Goal: Task Accomplishment & Management: Manage account settings

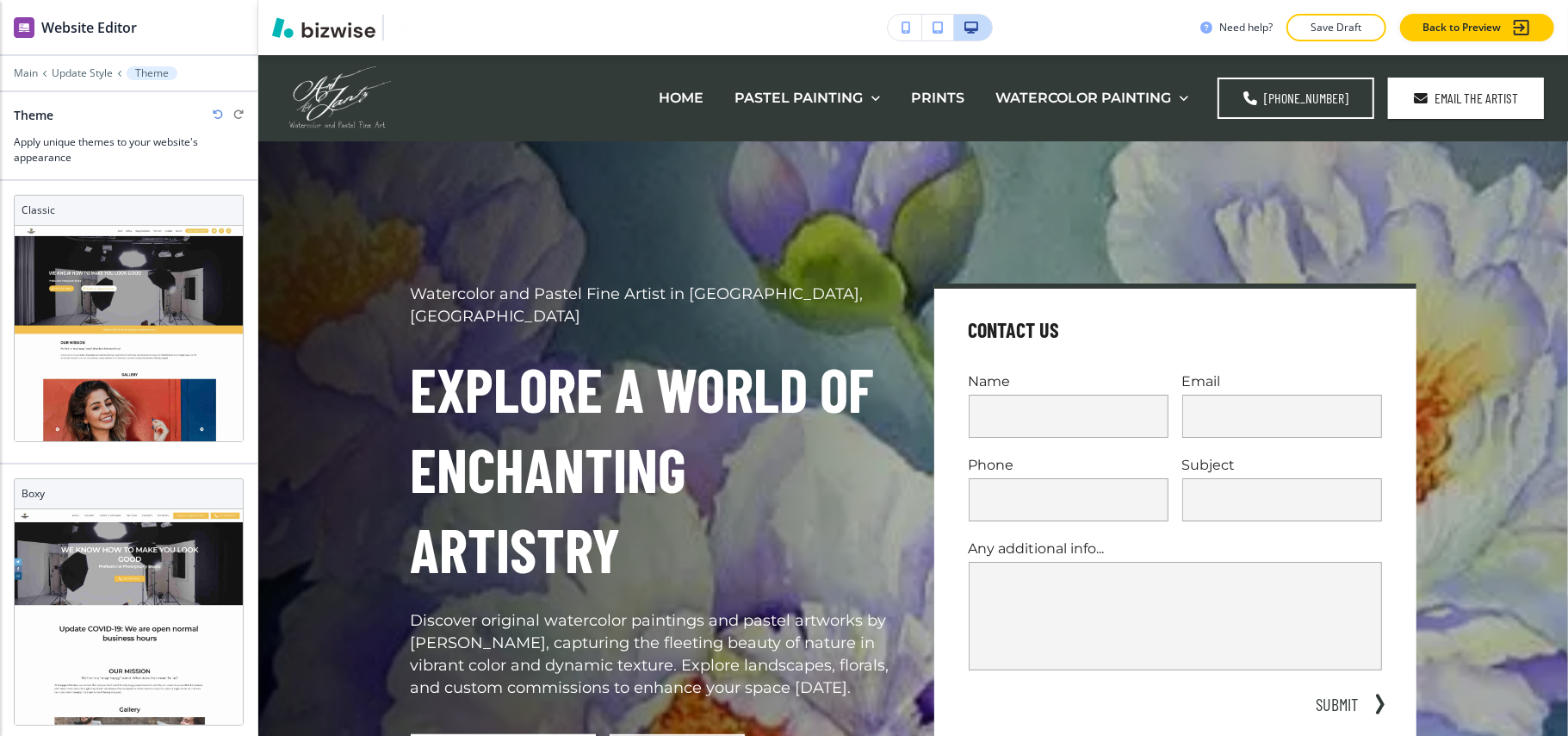
scroll to position [903, 0]
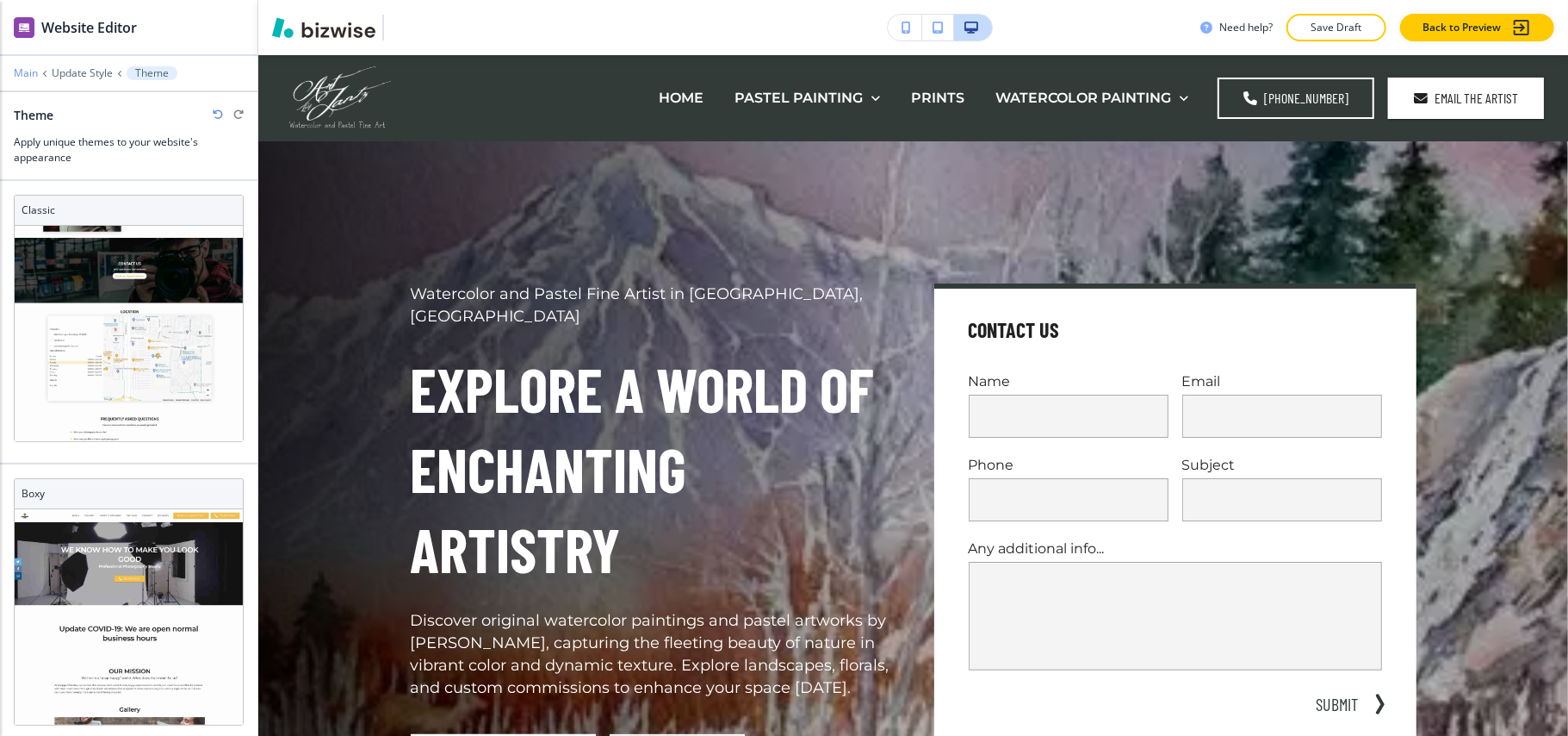
click at [28, 70] on p "Main" at bounding box center [26, 72] width 24 height 12
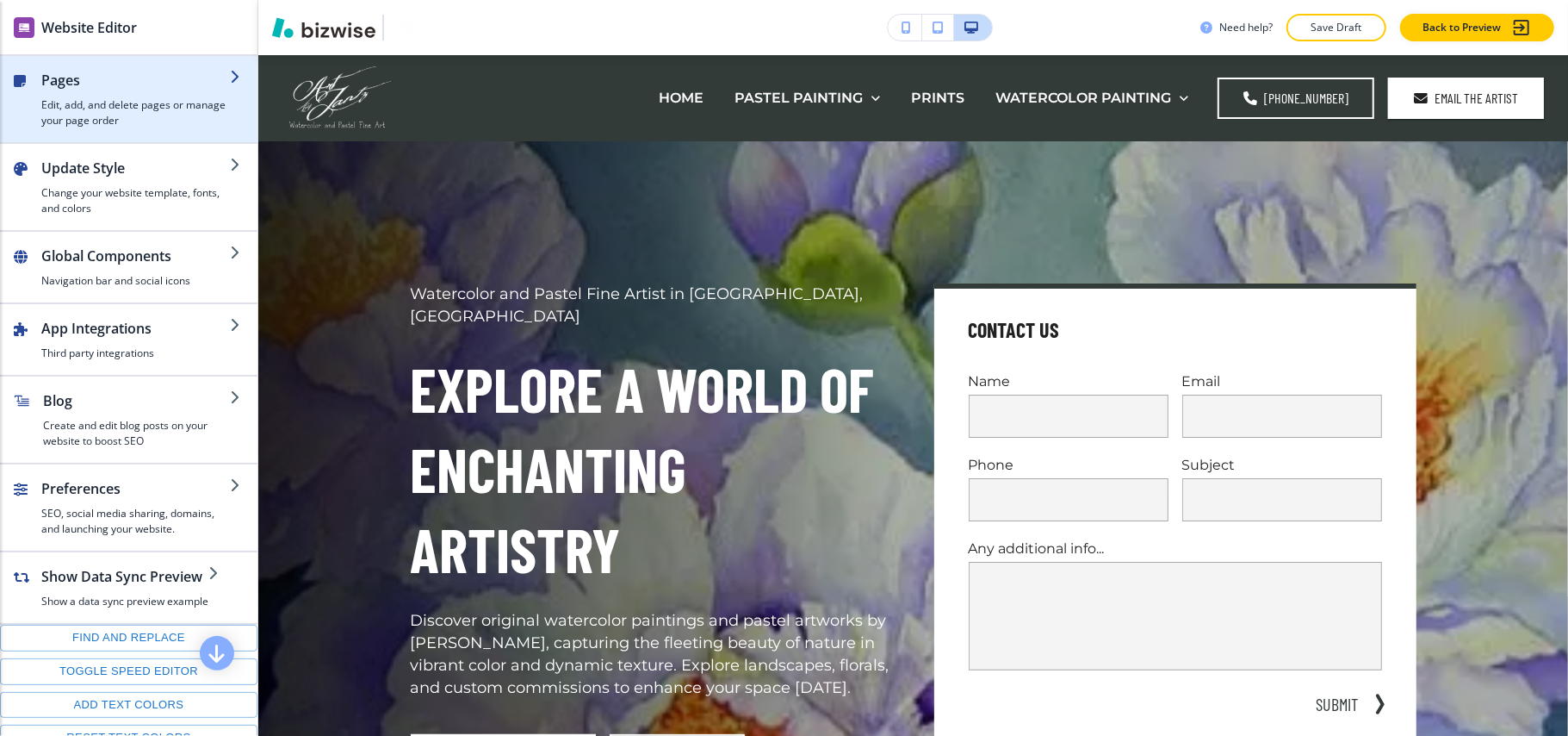
click at [112, 115] on h4 "Edit, add, and delete pages or manage your page order" at bounding box center [135, 112] width 188 height 31
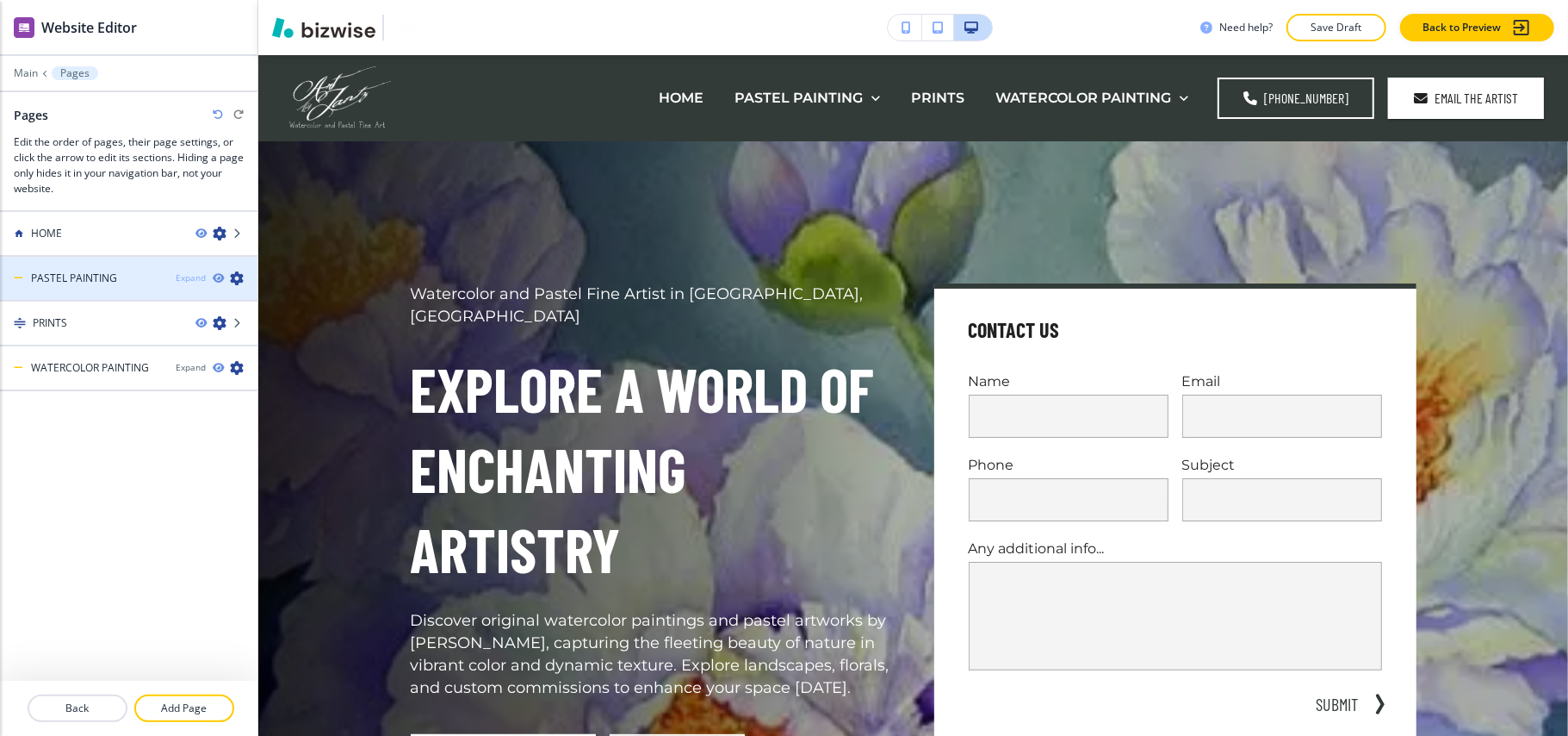
click at [186, 278] on div "Expand" at bounding box center [190, 278] width 30 height 13
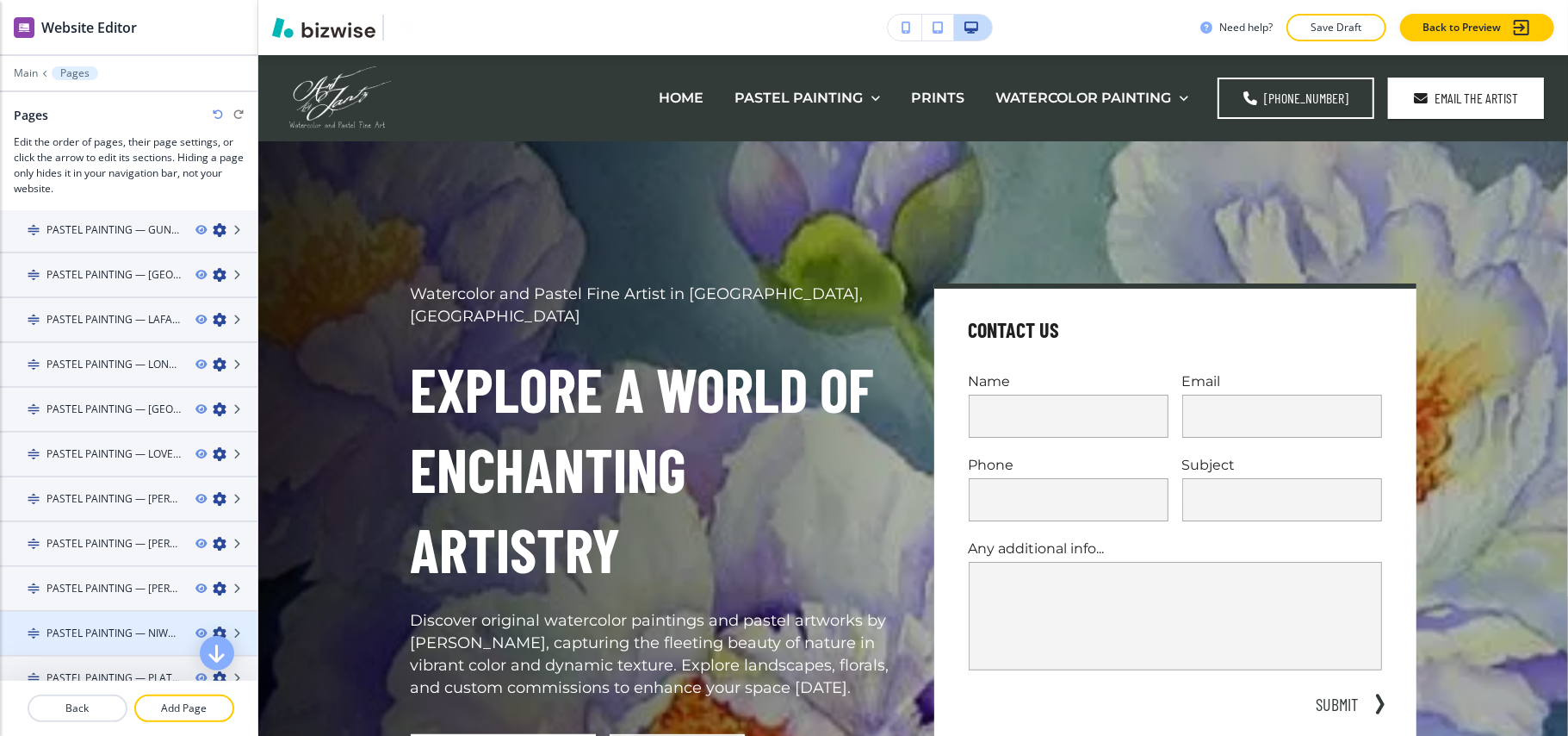
scroll to position [682, 0]
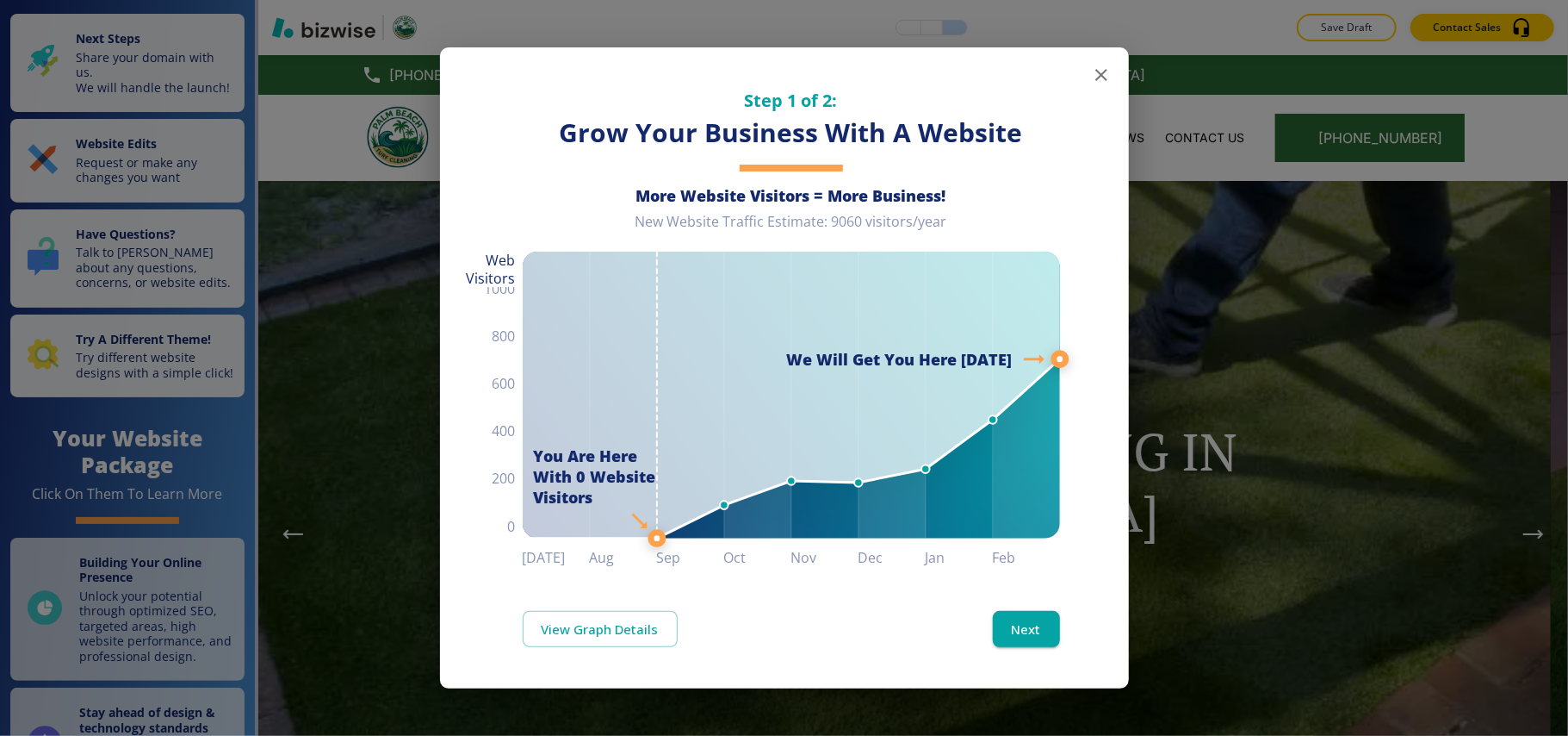
click at [1096, 73] on icon "button" at bounding box center [1101, 75] width 20 height 20
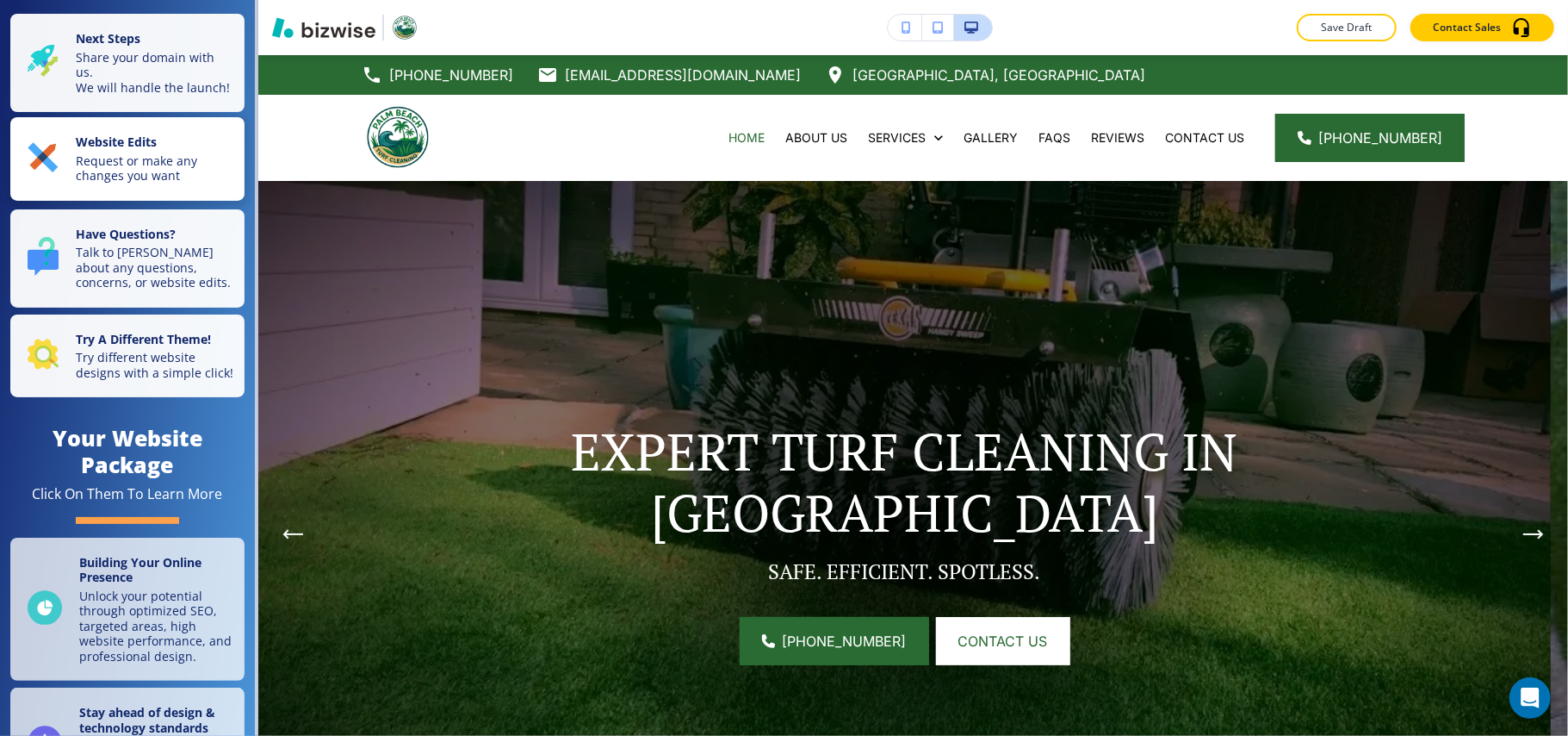
click at [109, 150] on strong "Website Edits" at bounding box center [116, 142] width 81 height 17
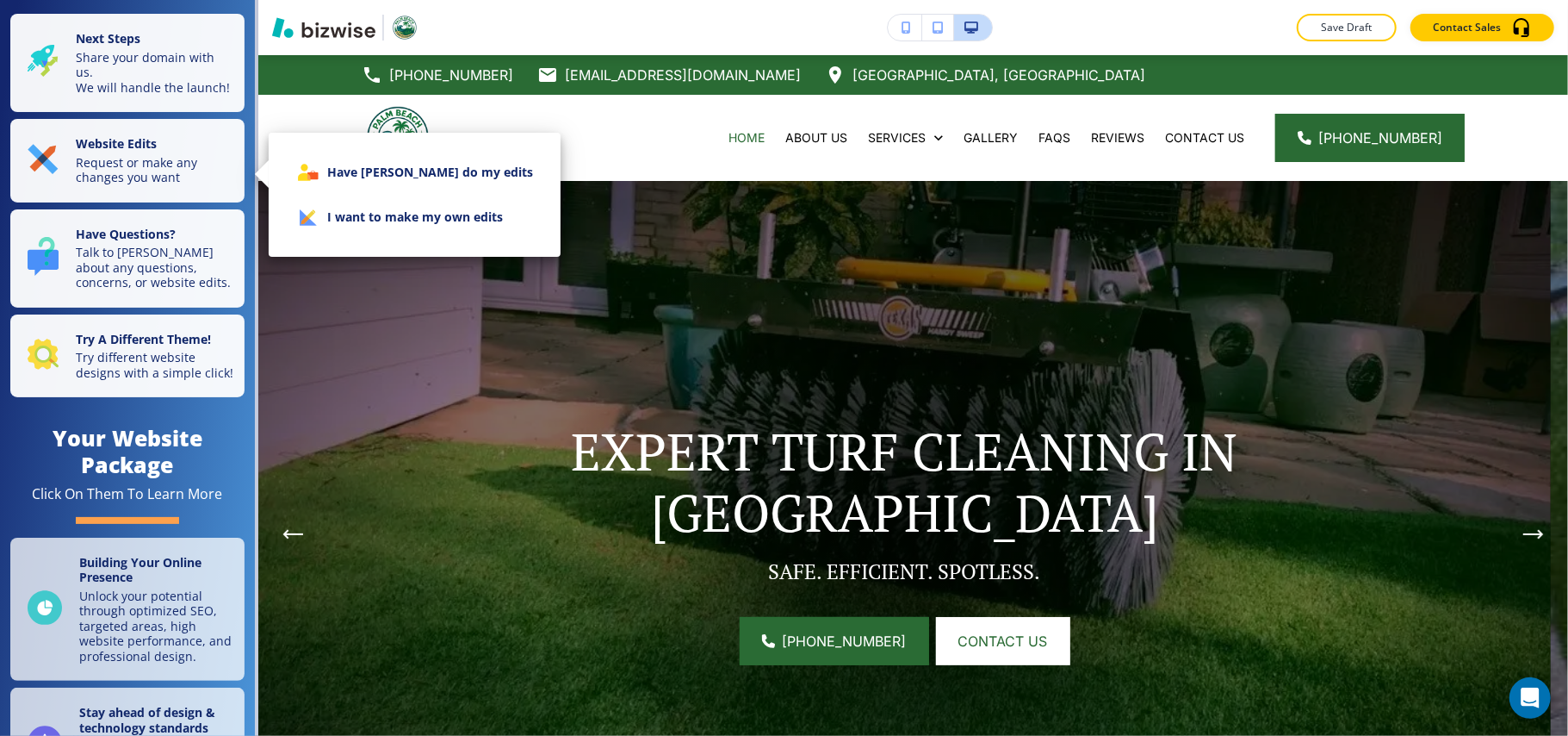
click at [417, 228] on li "I want to make my own edits" at bounding box center [414, 217] width 264 height 45
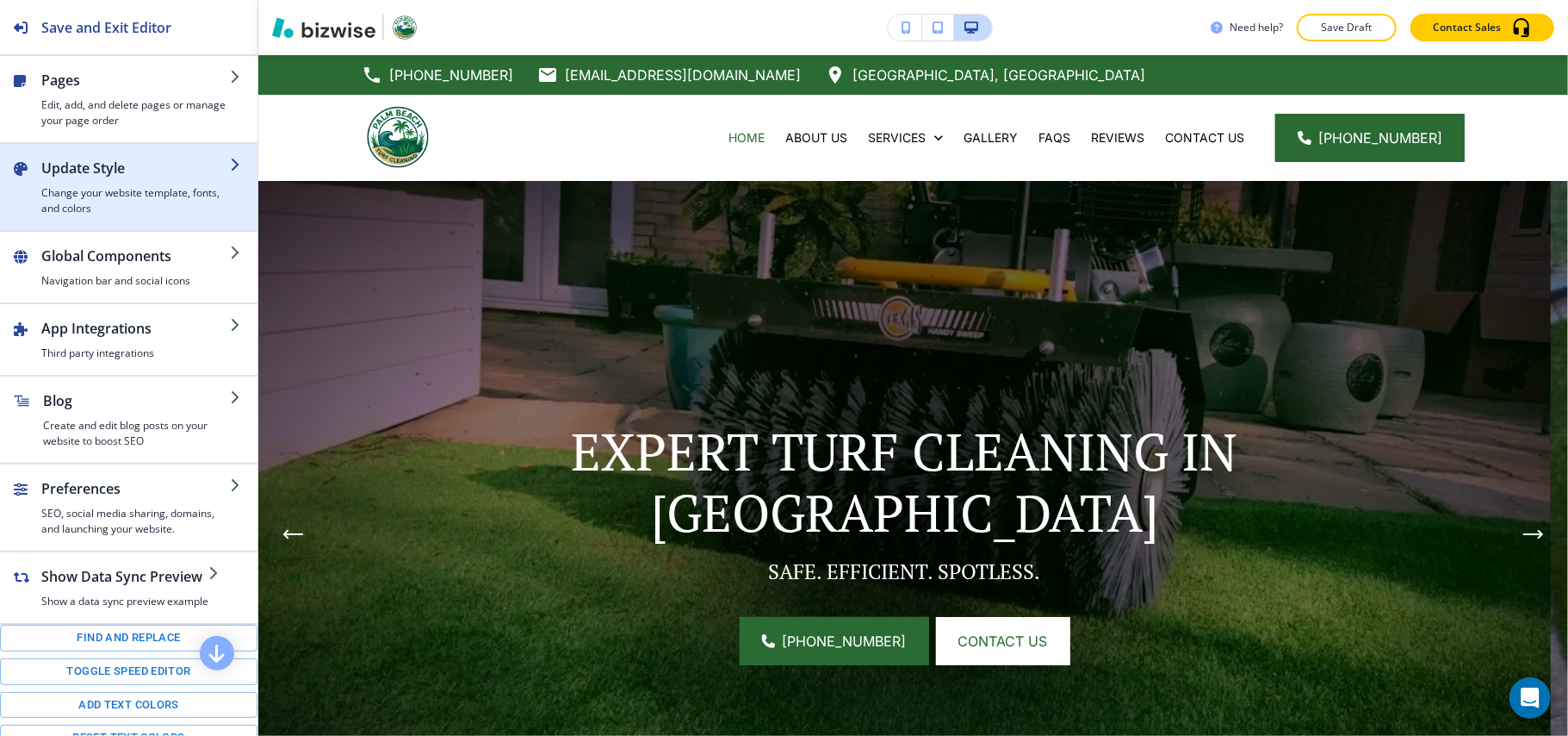
click at [122, 195] on h4 "Change your website template, fonts, and colors" at bounding box center [135, 200] width 188 height 31
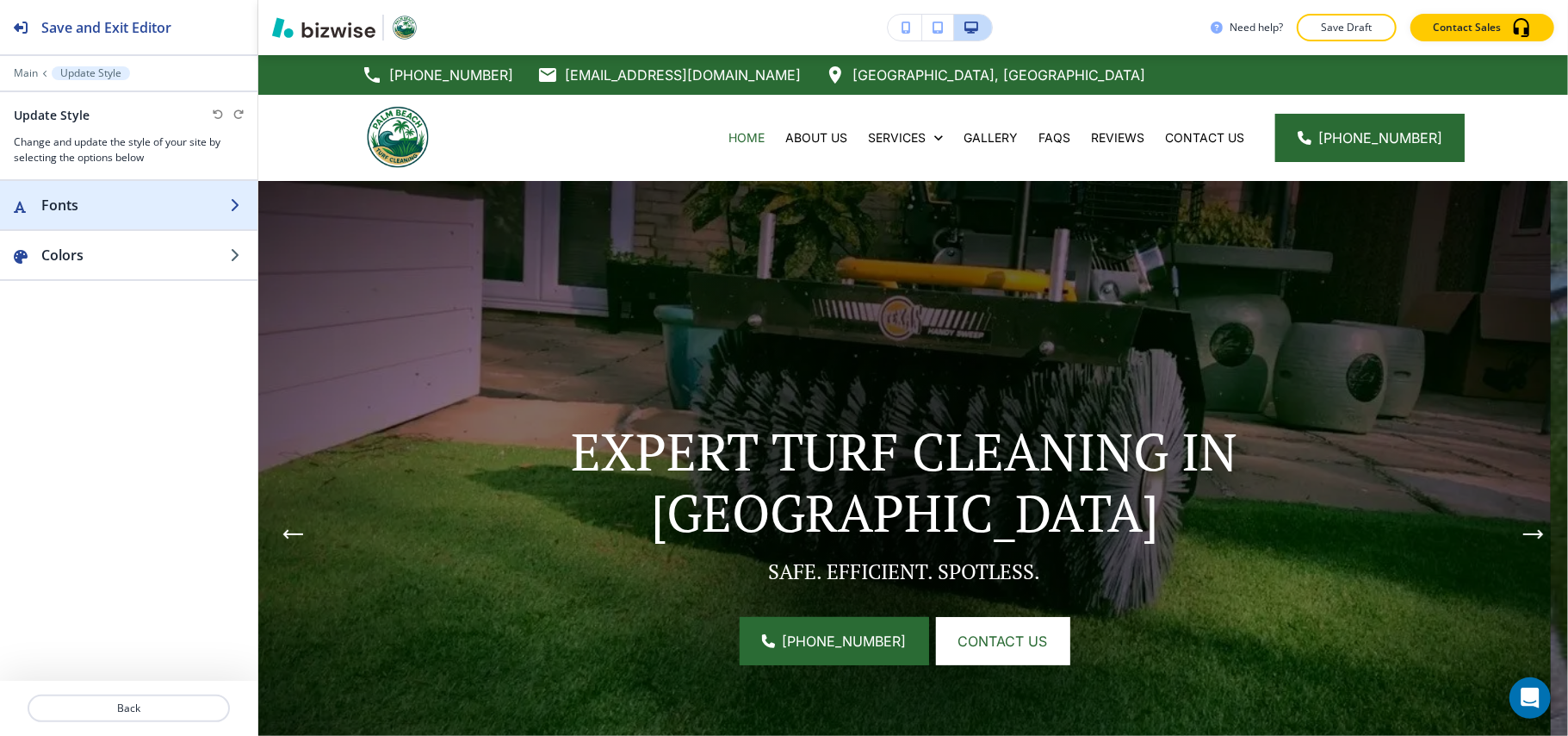
click at [122, 201] on h2 "Fonts" at bounding box center [135, 205] width 188 height 20
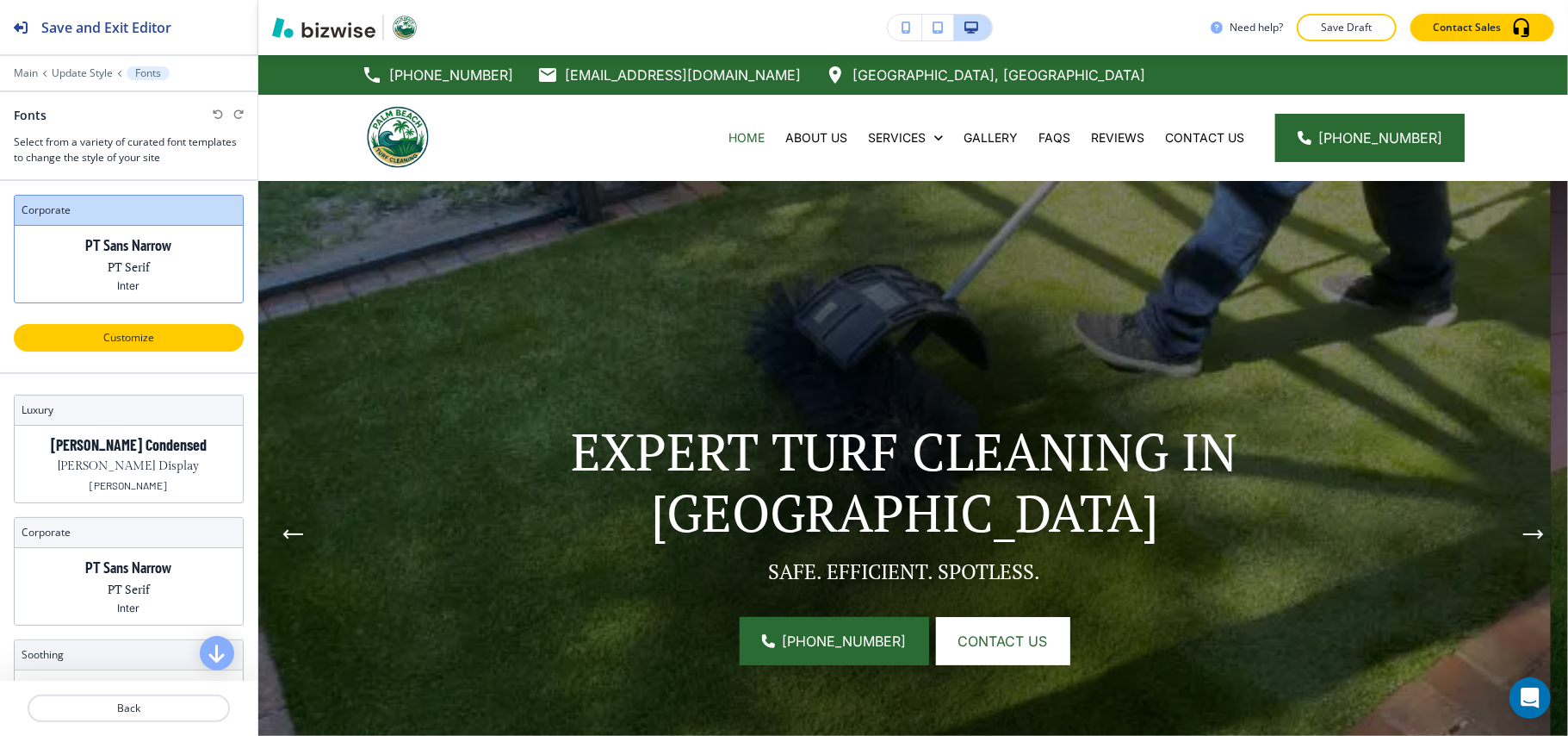
click at [139, 339] on p "Customize" at bounding box center [129, 337] width 186 height 16
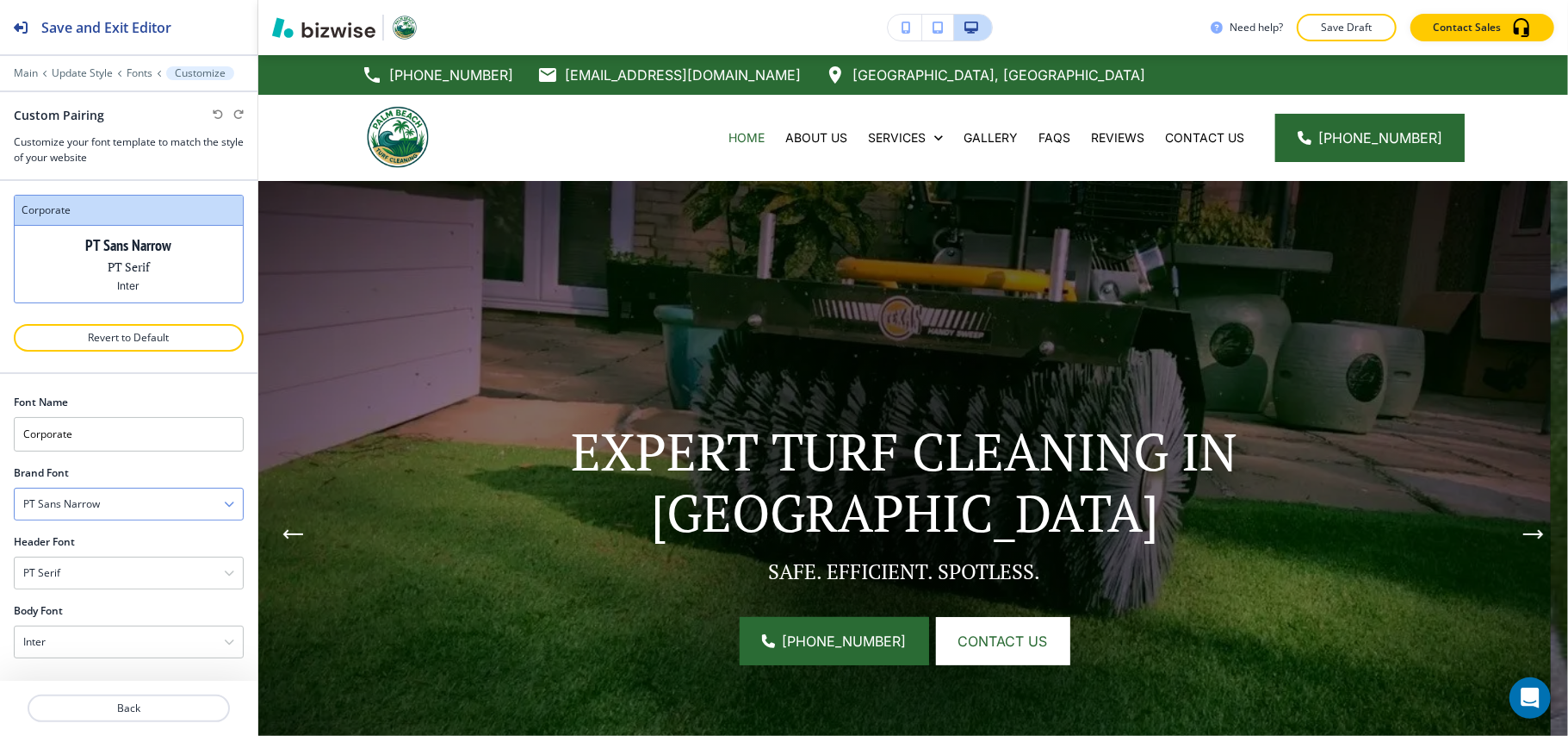
click at [122, 509] on div "PT Sans Narrow" at bounding box center [129, 503] width 228 height 31
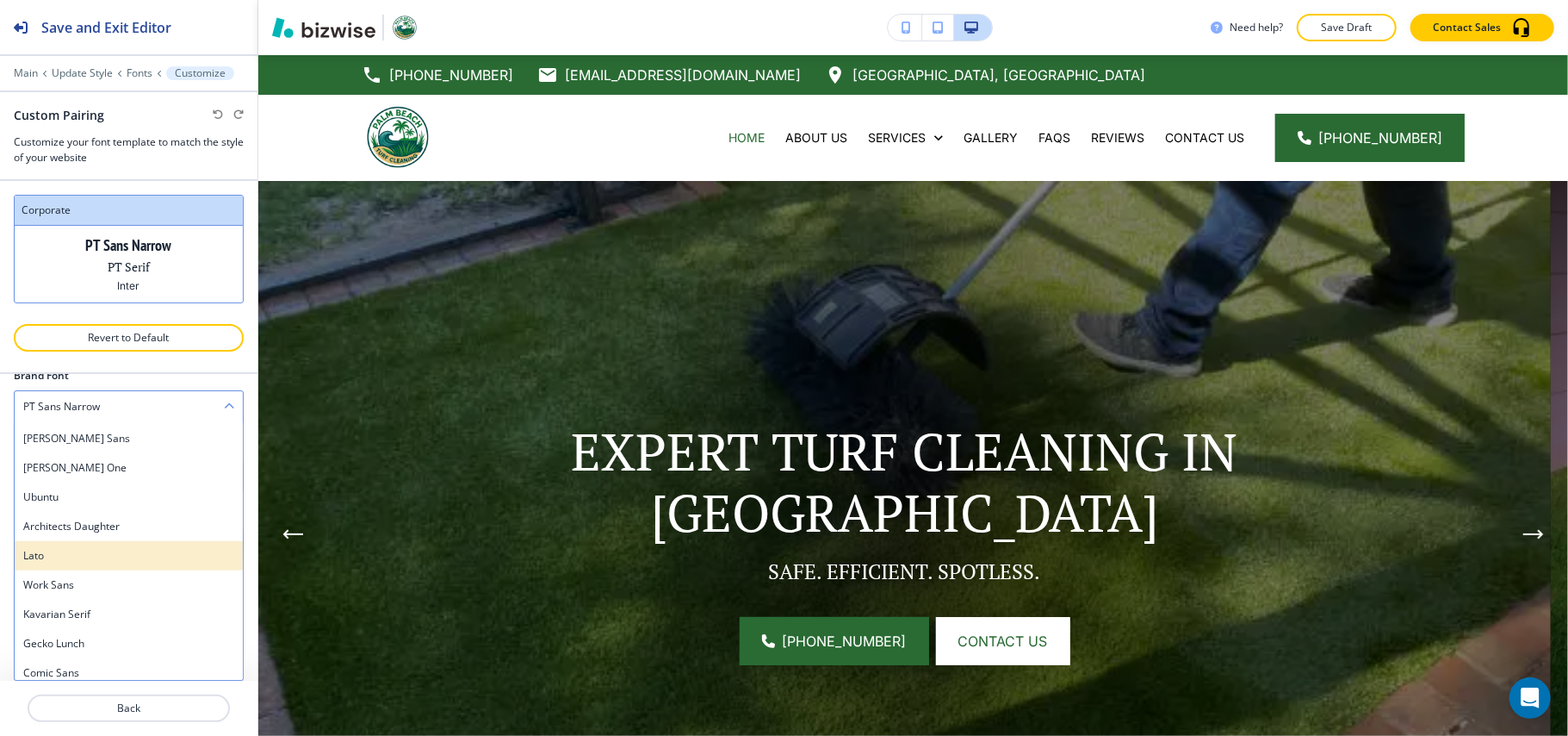
scroll to position [1169, 0]
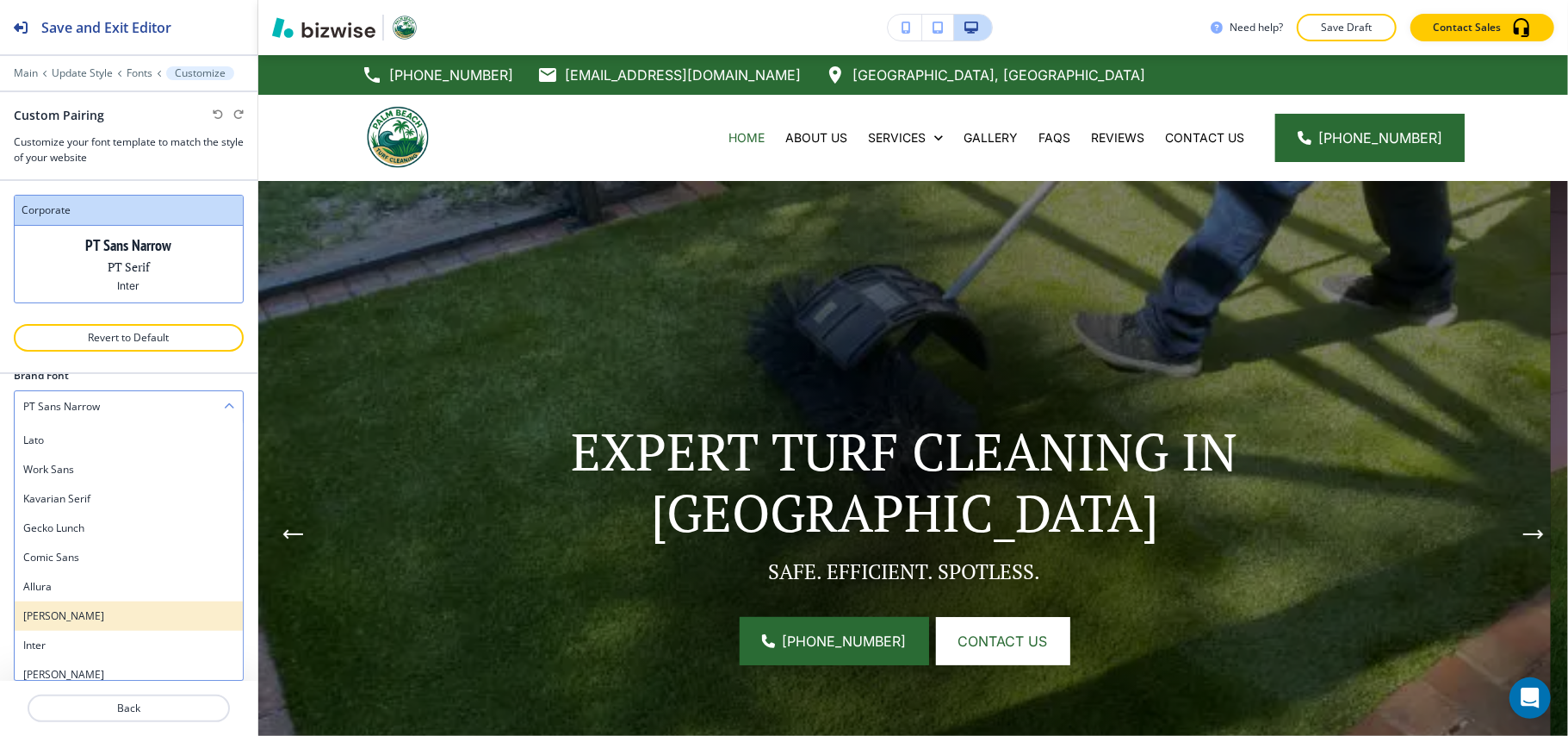
click at [67, 625] on div "Anton" at bounding box center [129, 616] width 228 height 30
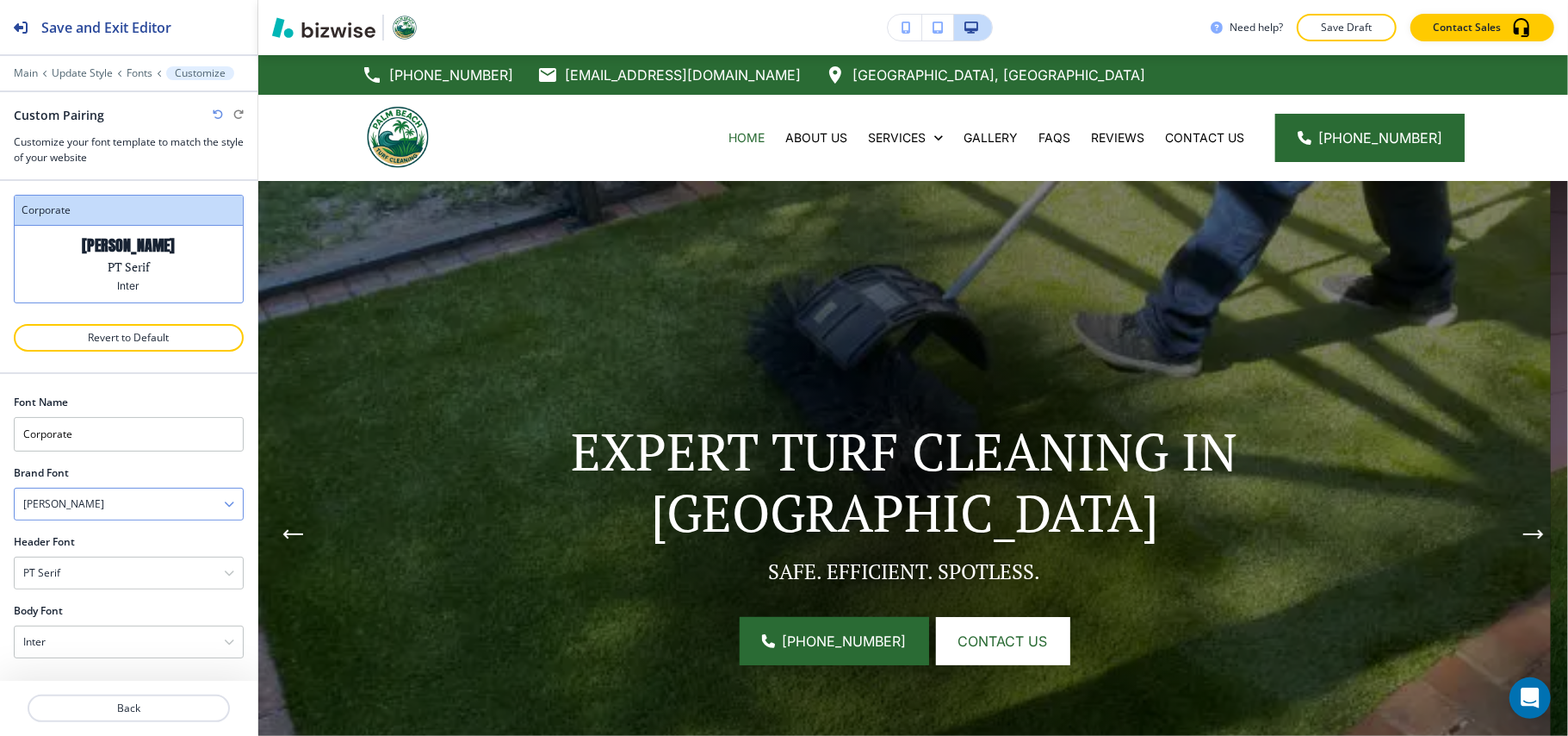
scroll to position [4, 0]
click at [81, 570] on div "PT Serif" at bounding box center [129, 573] width 228 height 31
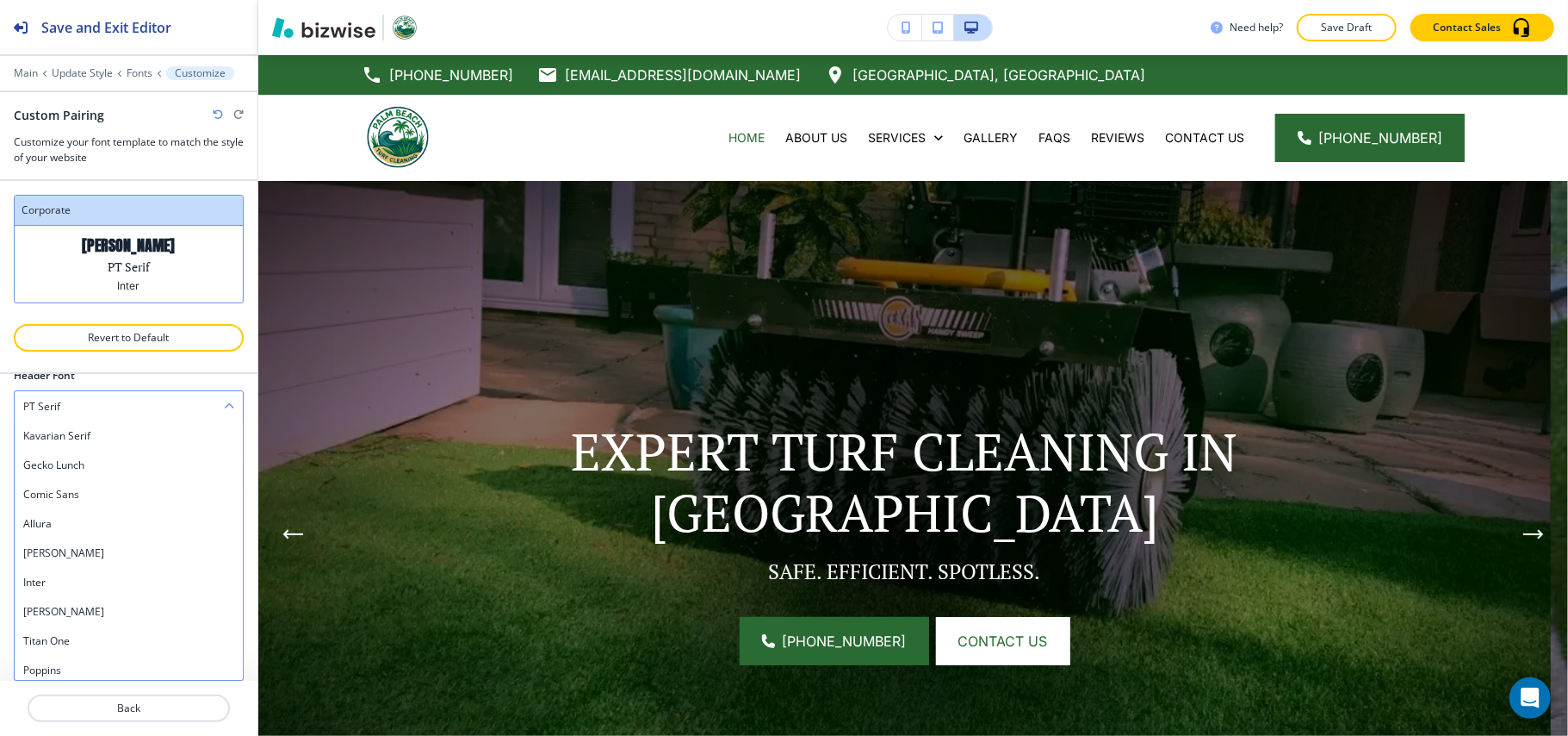
scroll to position [1221, 0]
click at [64, 567] on h4 "Anton" at bounding box center [128, 562] width 211 height 16
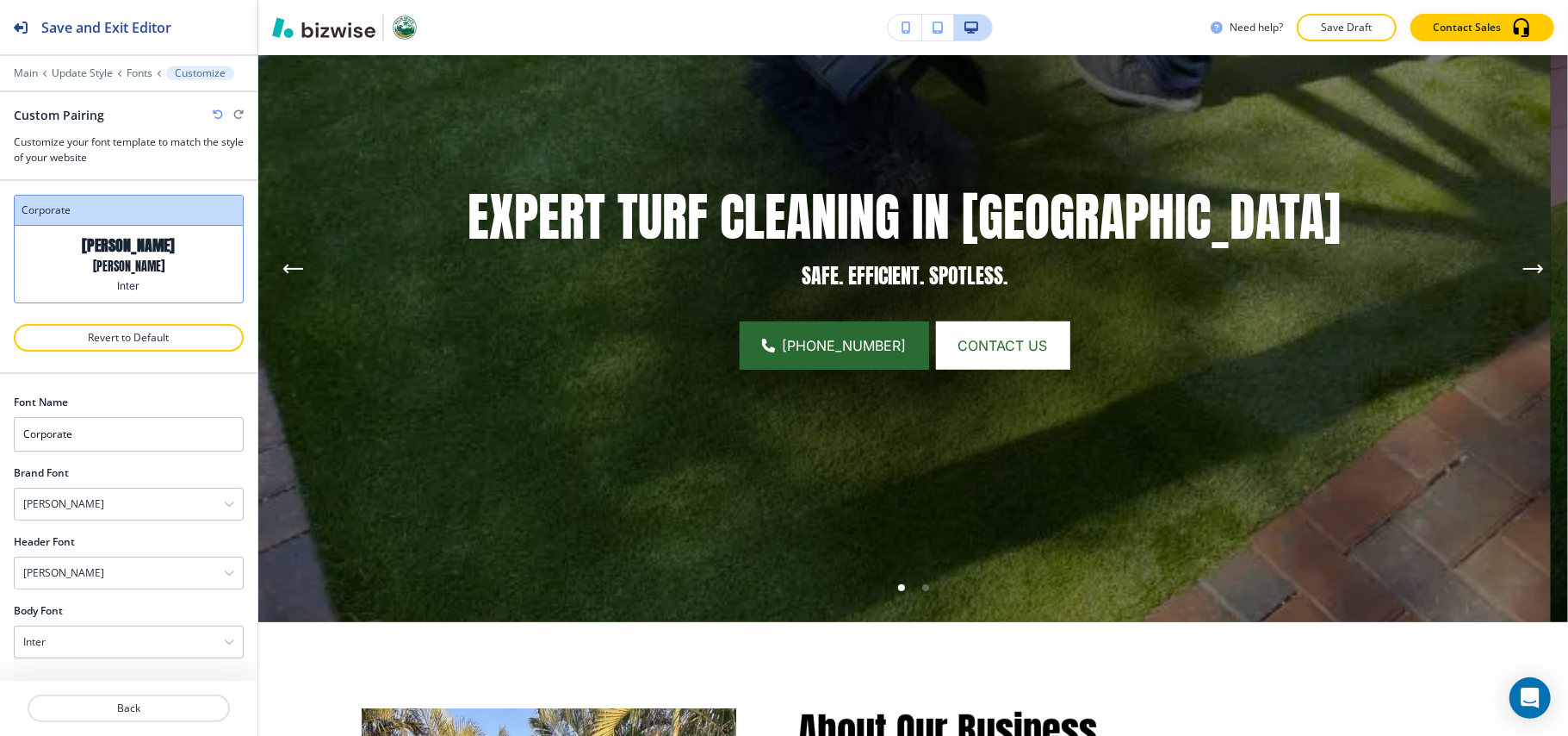
scroll to position [0, 0]
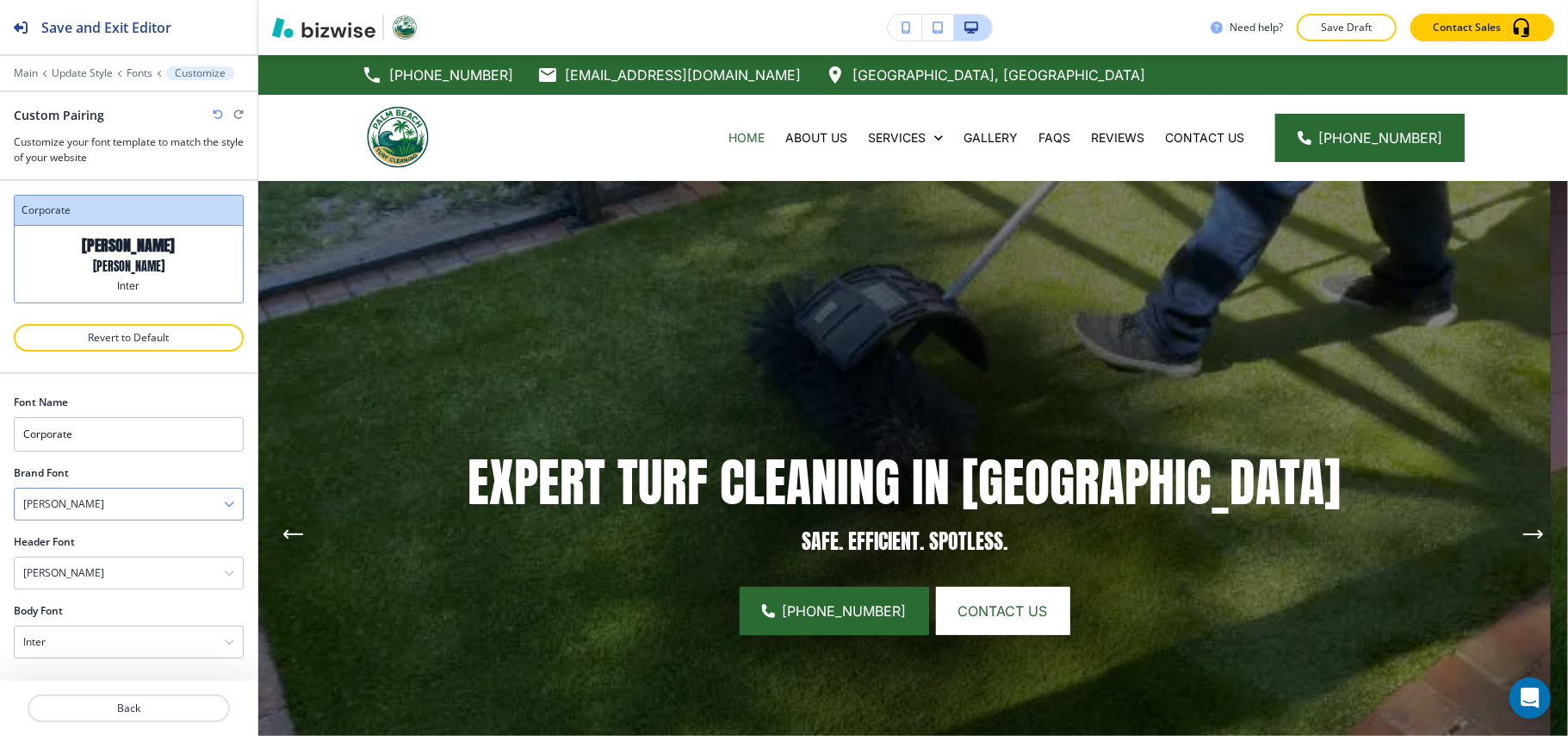
click at [102, 511] on div "Anton" at bounding box center [129, 503] width 228 height 31
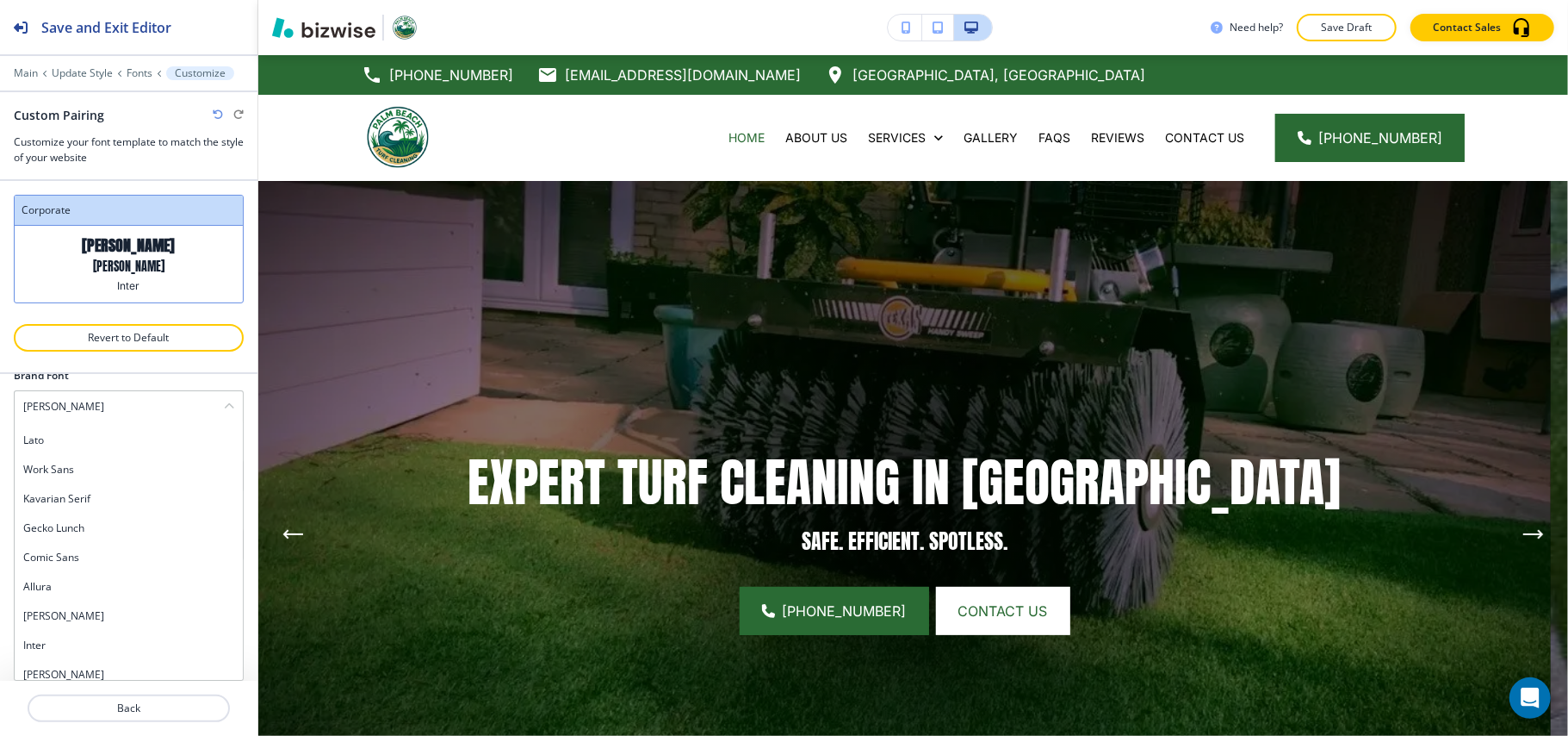
click at [214, 114] on icon "button" at bounding box center [217, 114] width 10 height 10
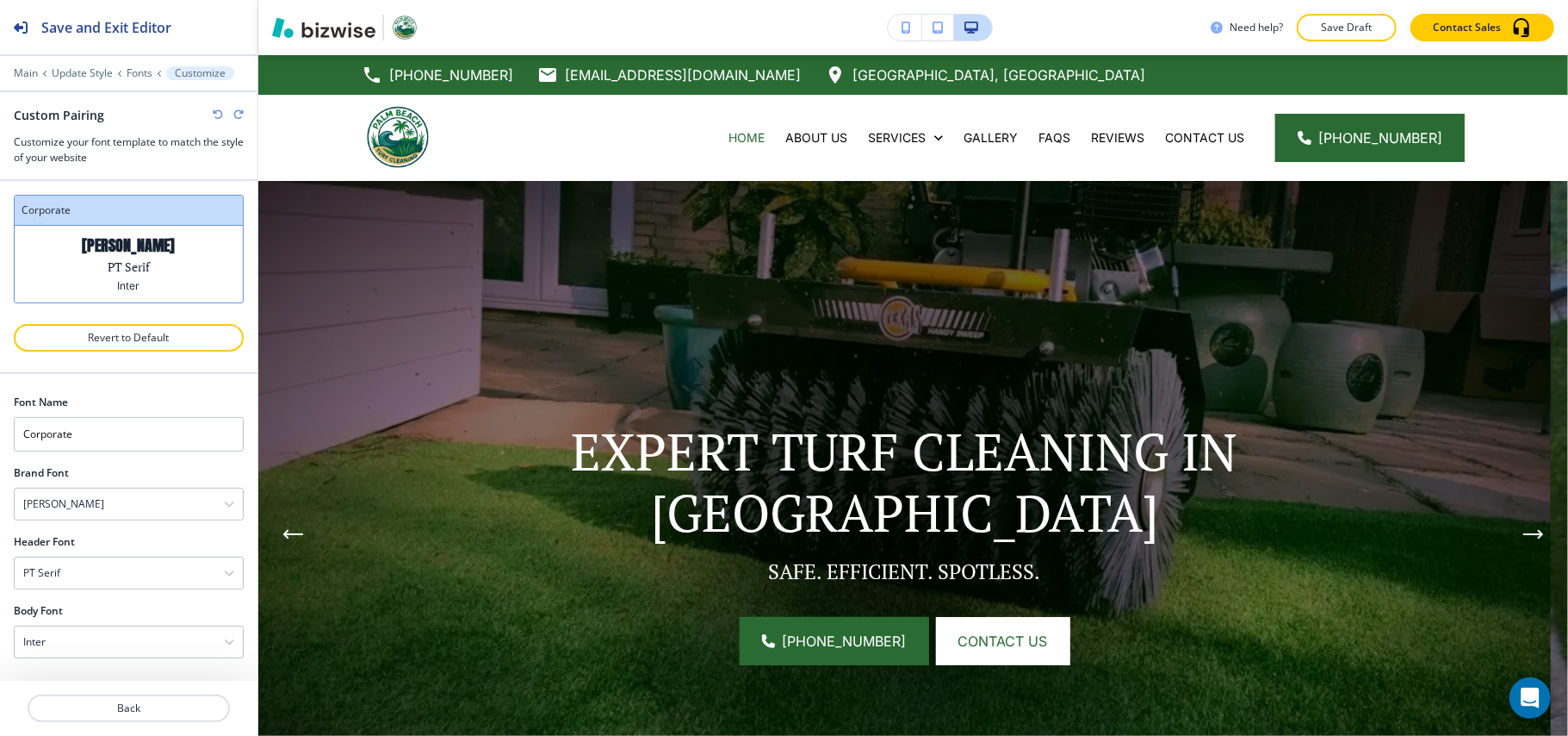
scroll to position [4, 0]
click at [214, 114] on icon "button" at bounding box center [217, 114] width 10 height 10
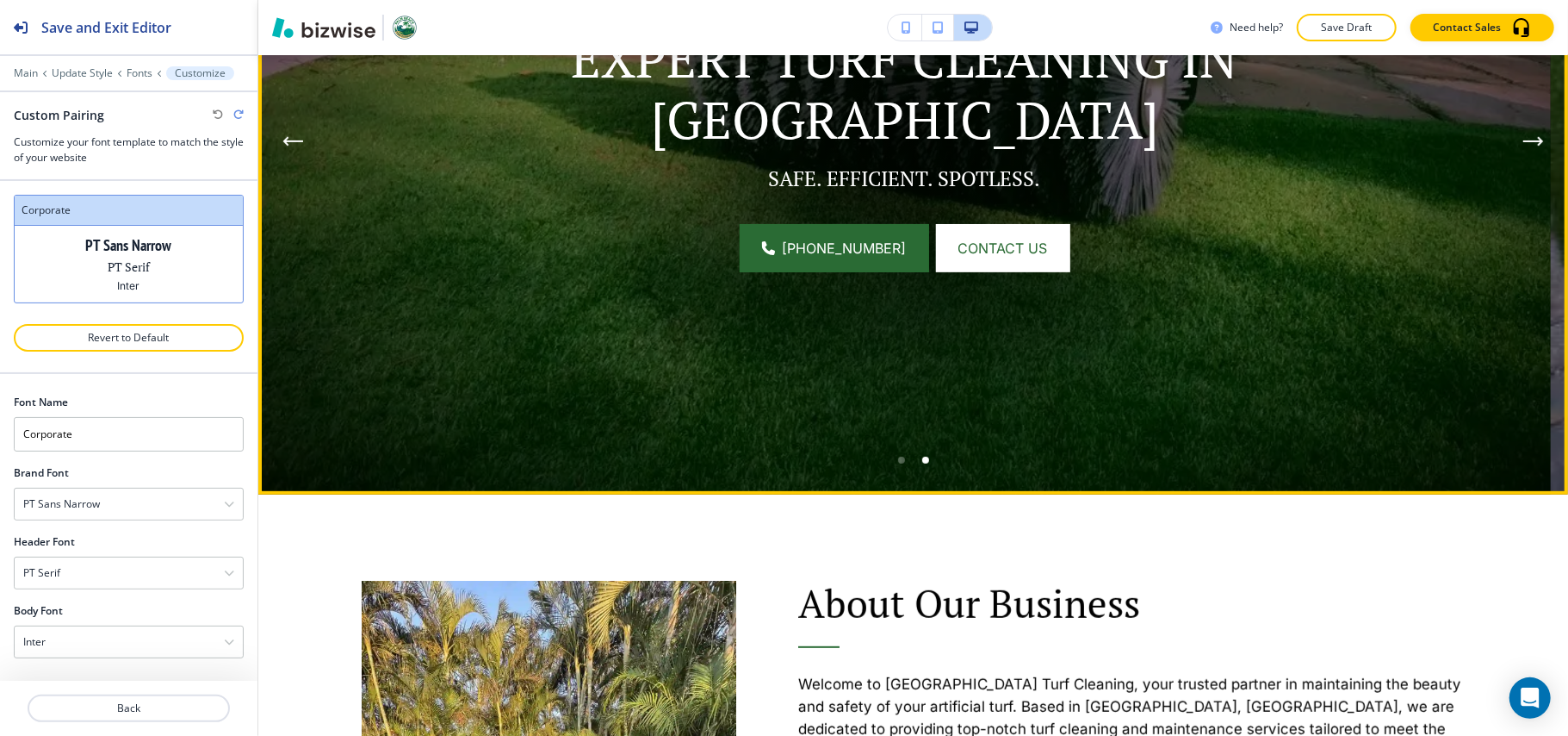
scroll to position [690, 0]
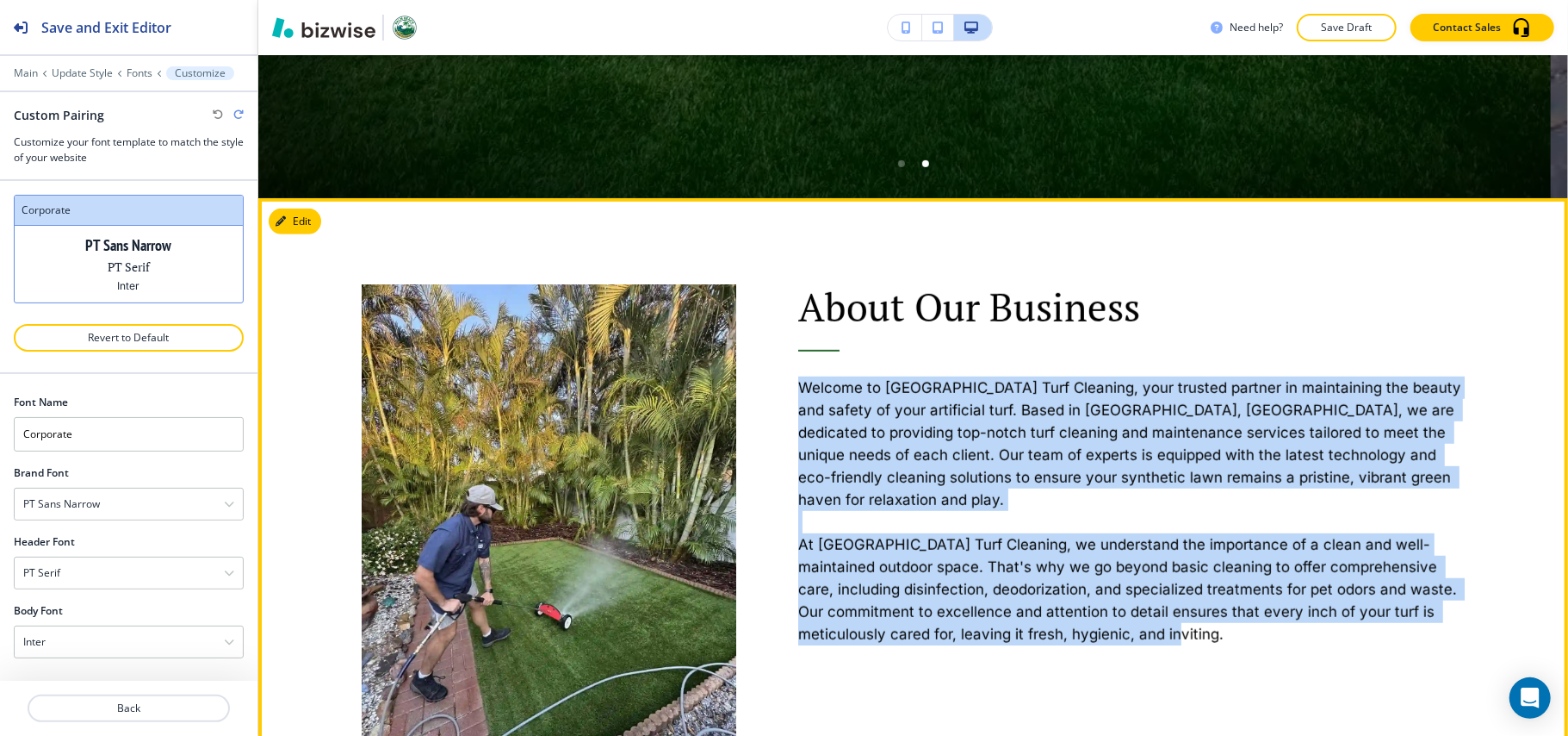
drag, startPoint x: 784, startPoint y: 382, endPoint x: 142, endPoint y: 581, distance: 672.1
click at [1303, 625] on div "About Our Business Welcome to Palm Beach Turf Cleaning, your trusted partner in…" at bounding box center [1100, 491] width 728 height 587
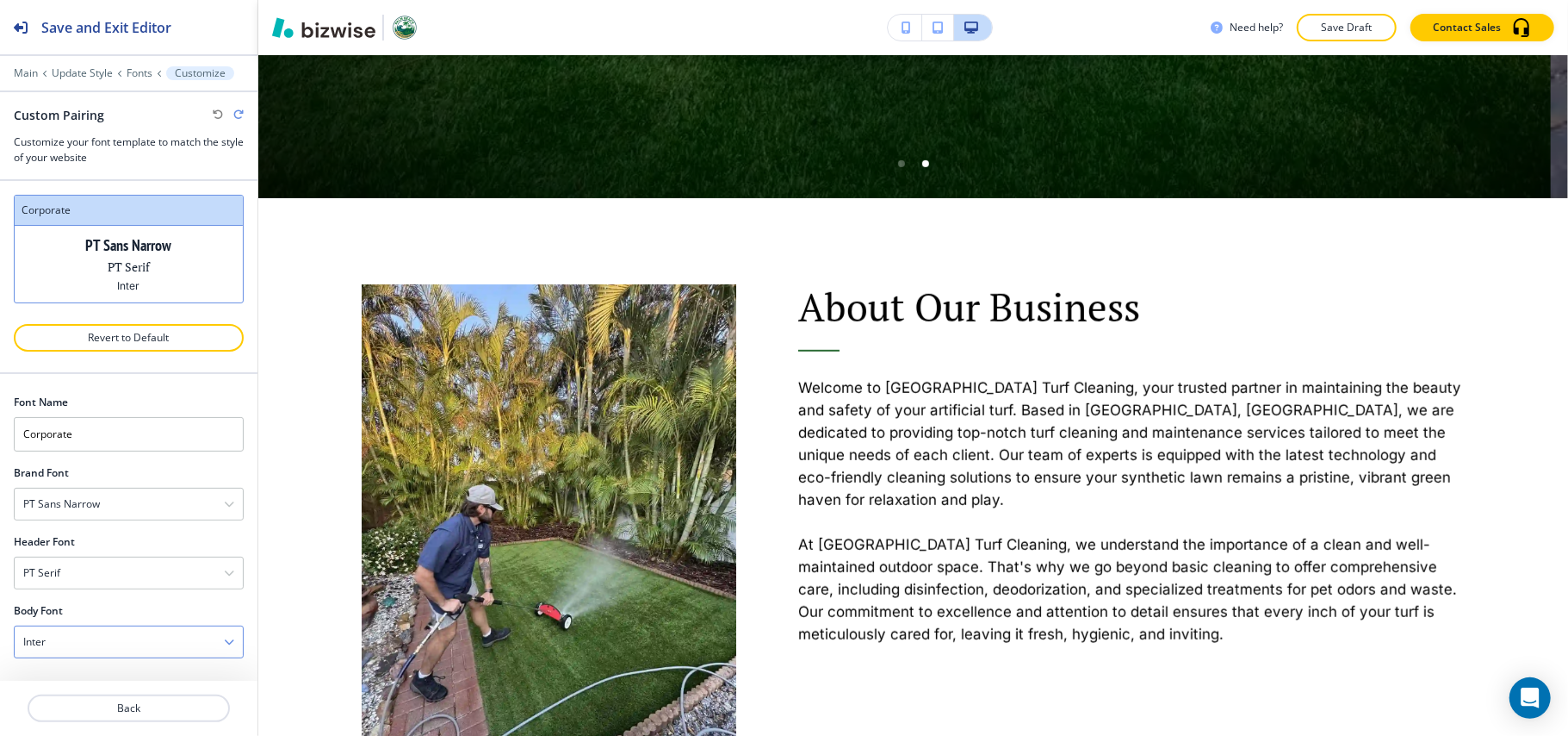
click at [53, 649] on div "Inter" at bounding box center [129, 641] width 228 height 31
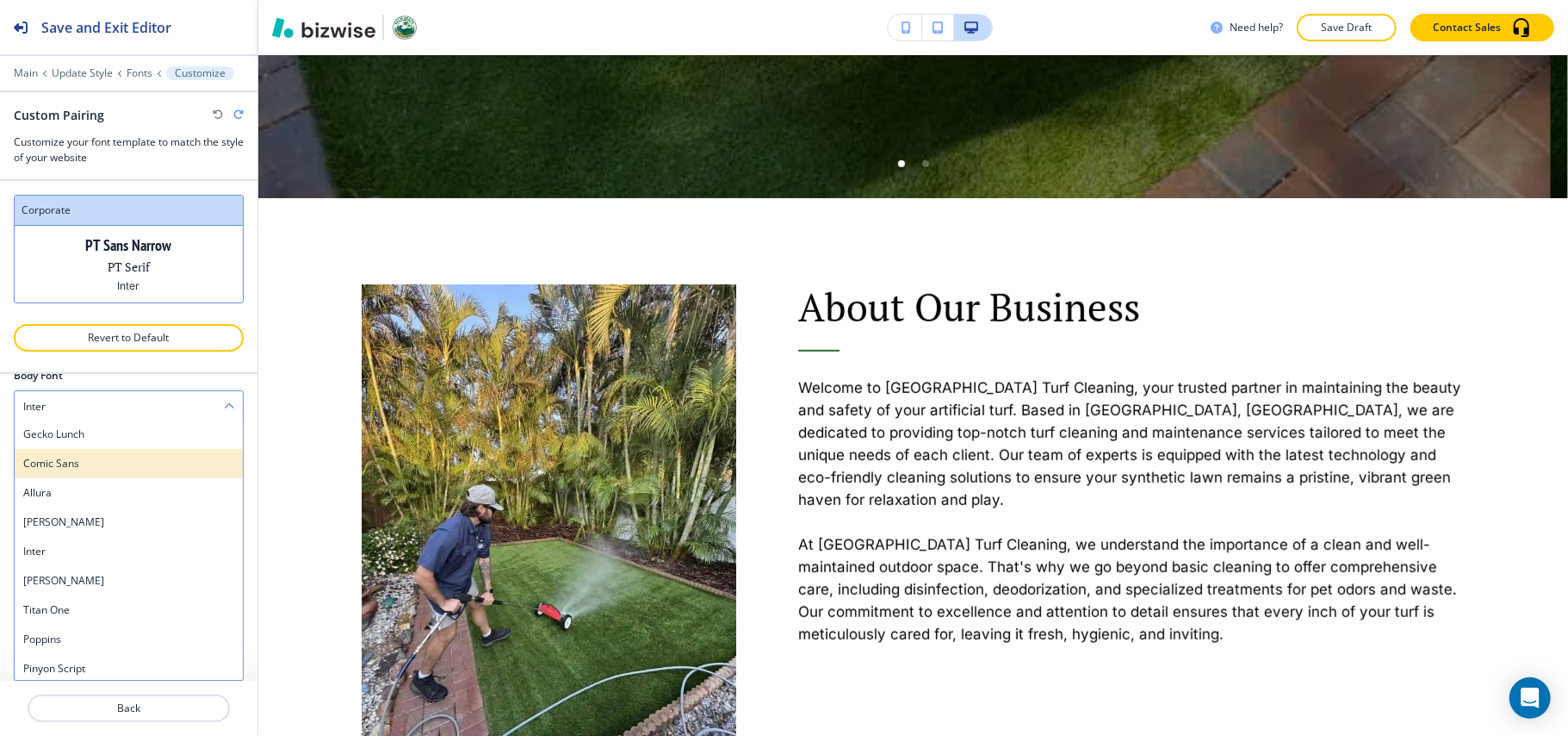
click at [81, 460] on h4 "Comic Sans" at bounding box center [128, 463] width 211 height 16
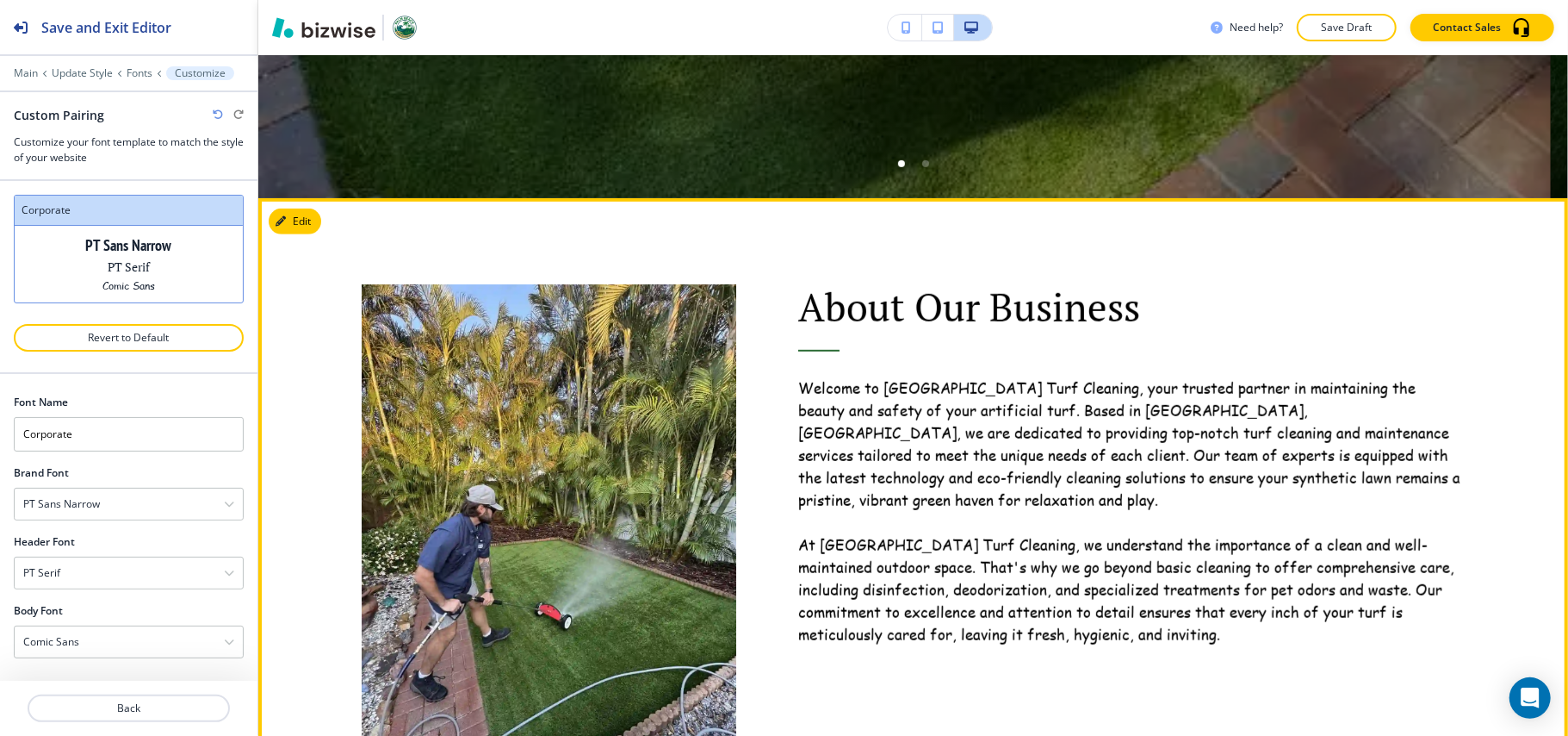
scroll to position [4, 0]
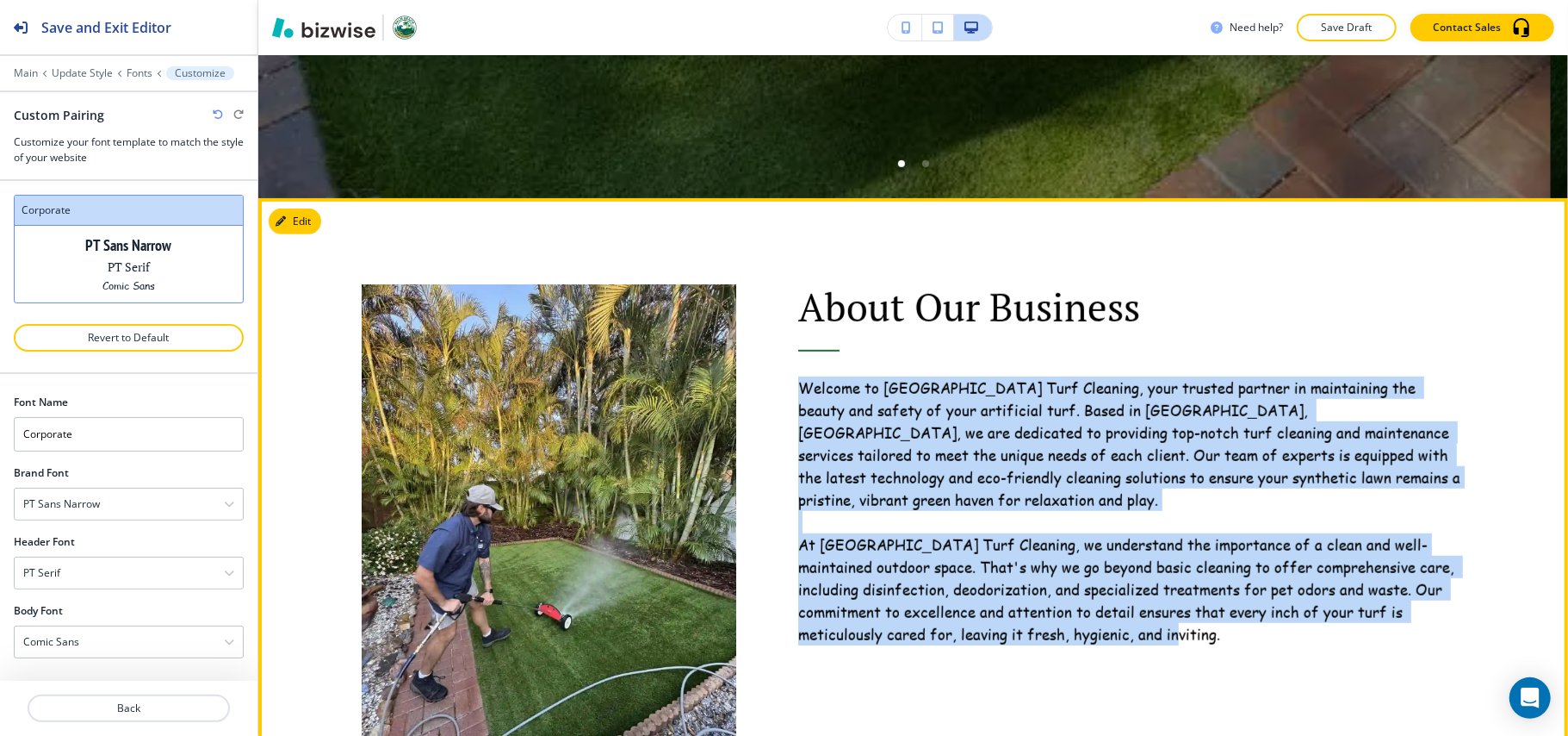
drag, startPoint x: 783, startPoint y: 374, endPoint x: 1397, endPoint y: 650, distance: 673.2
click at [1397, 650] on div "About Our Business Welcome to Palm Beach Turf Cleaning, your trusted partner in…" at bounding box center [1100, 491] width 728 height 587
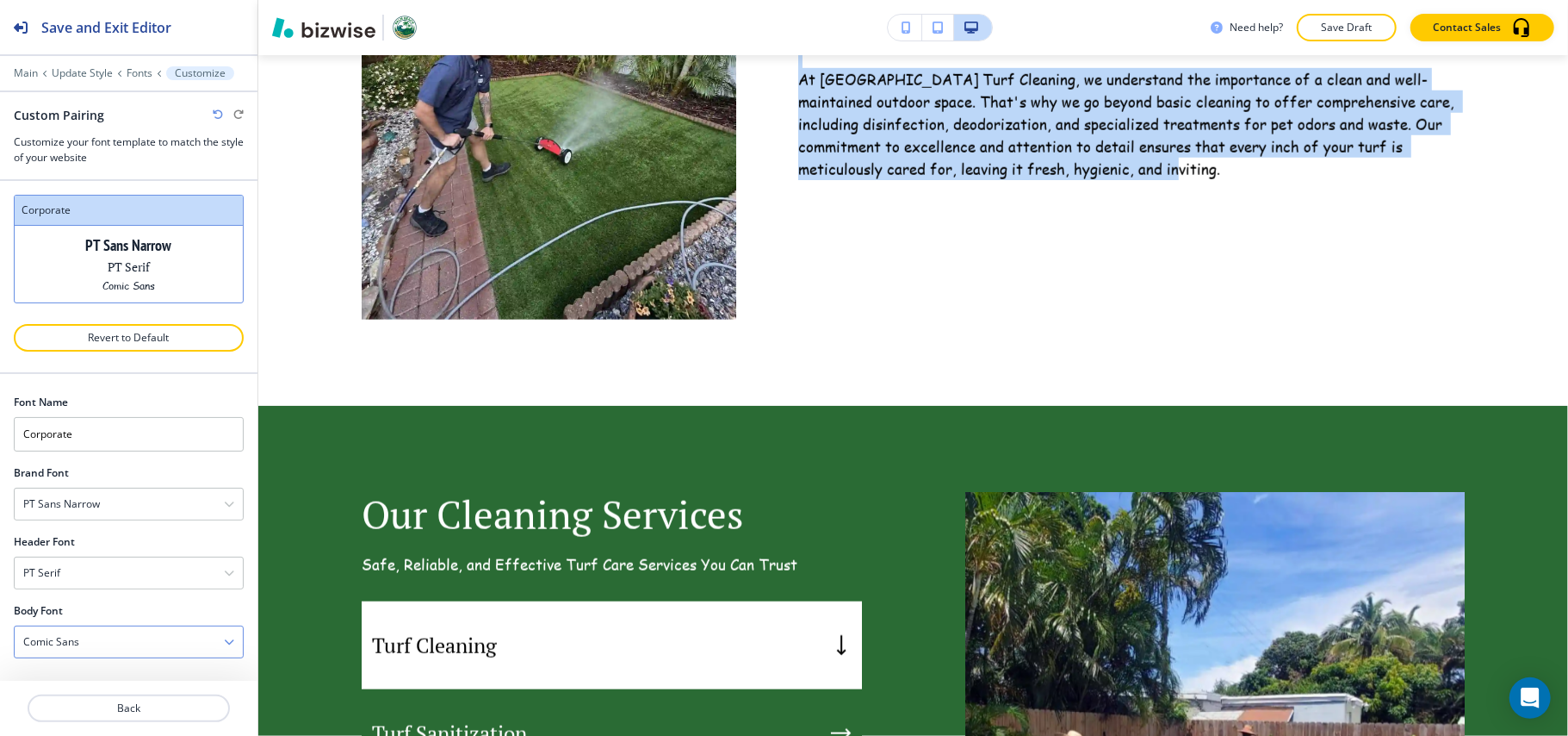
scroll to position [1148, 0]
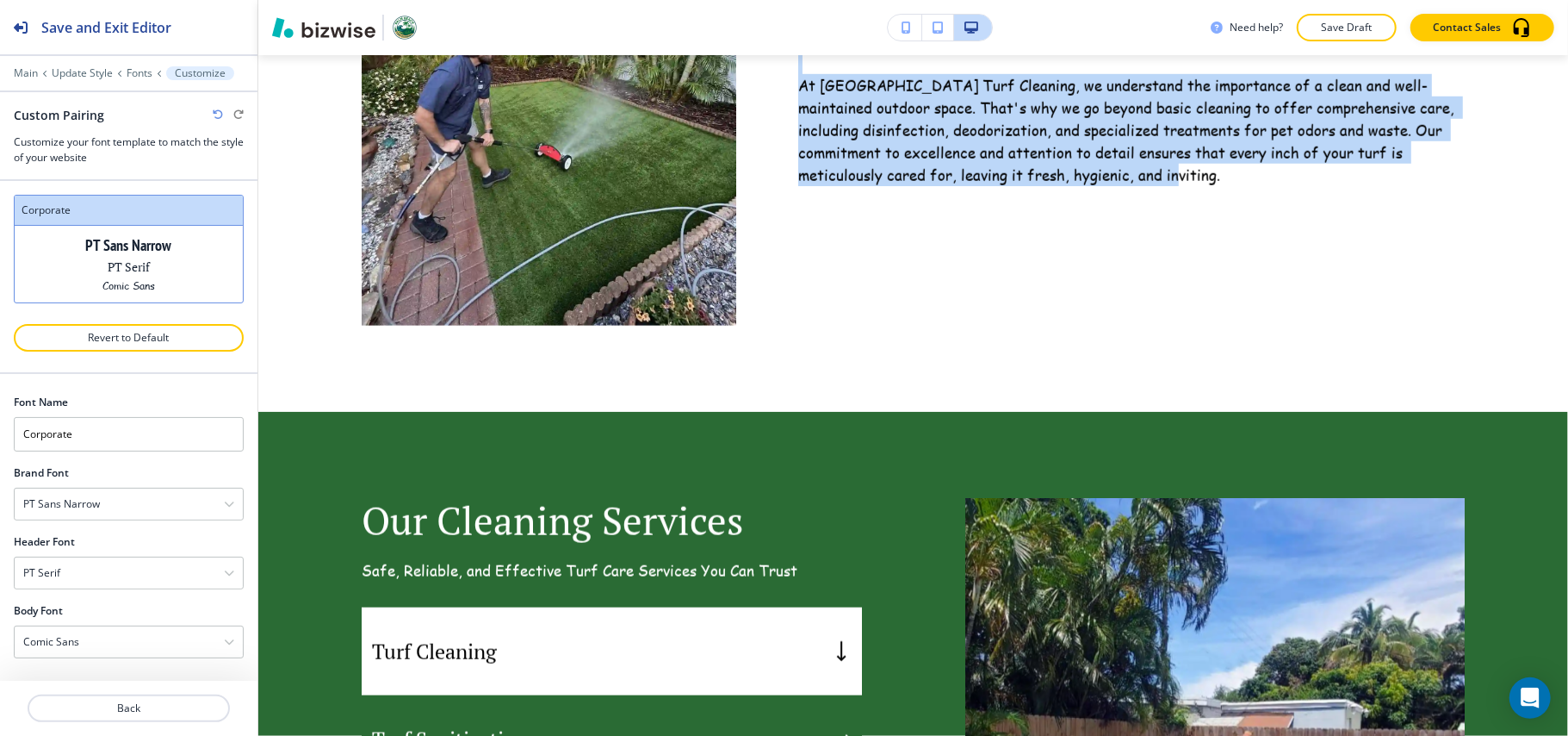
click at [217, 111] on icon "button" at bounding box center [217, 114] width 10 height 10
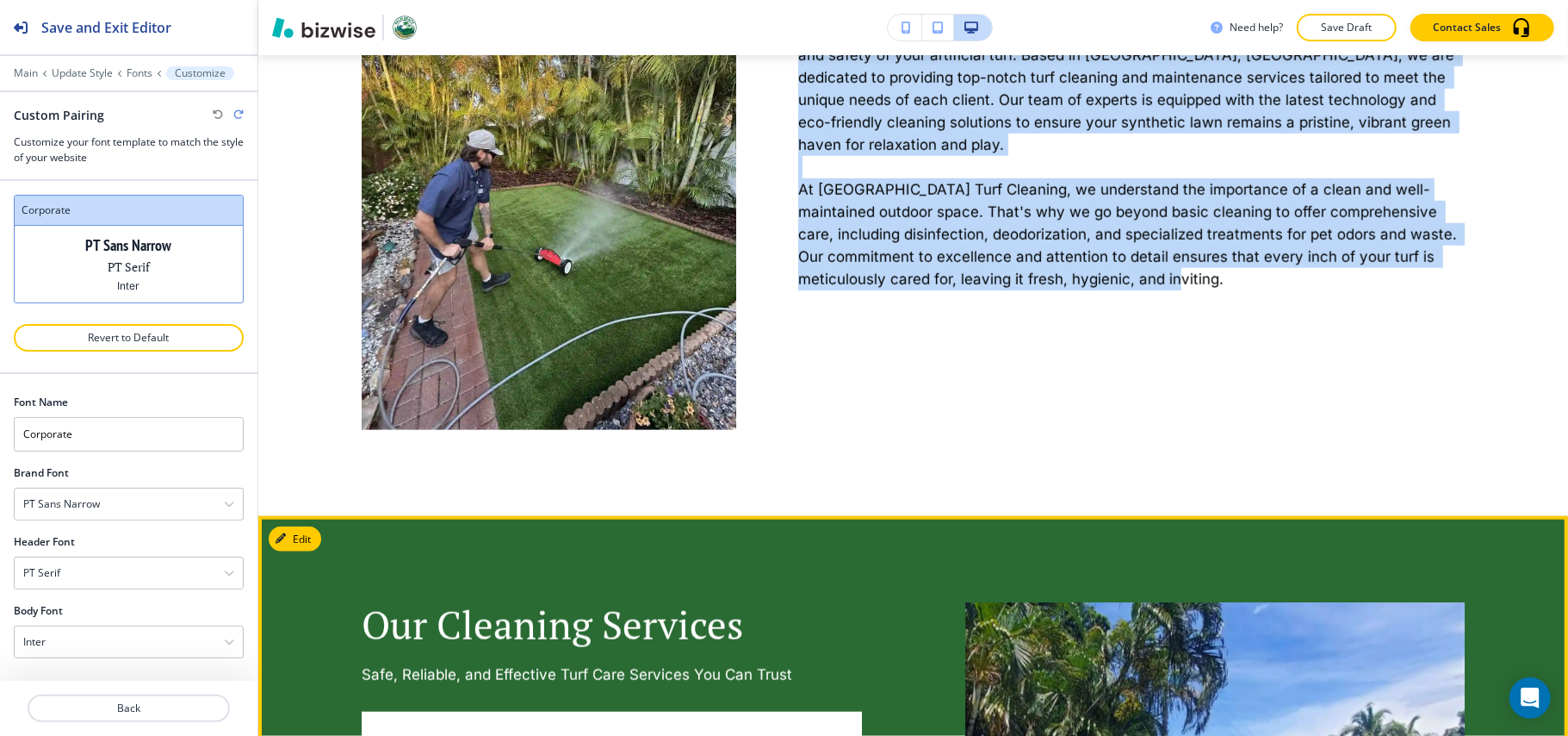
scroll to position [918, 0]
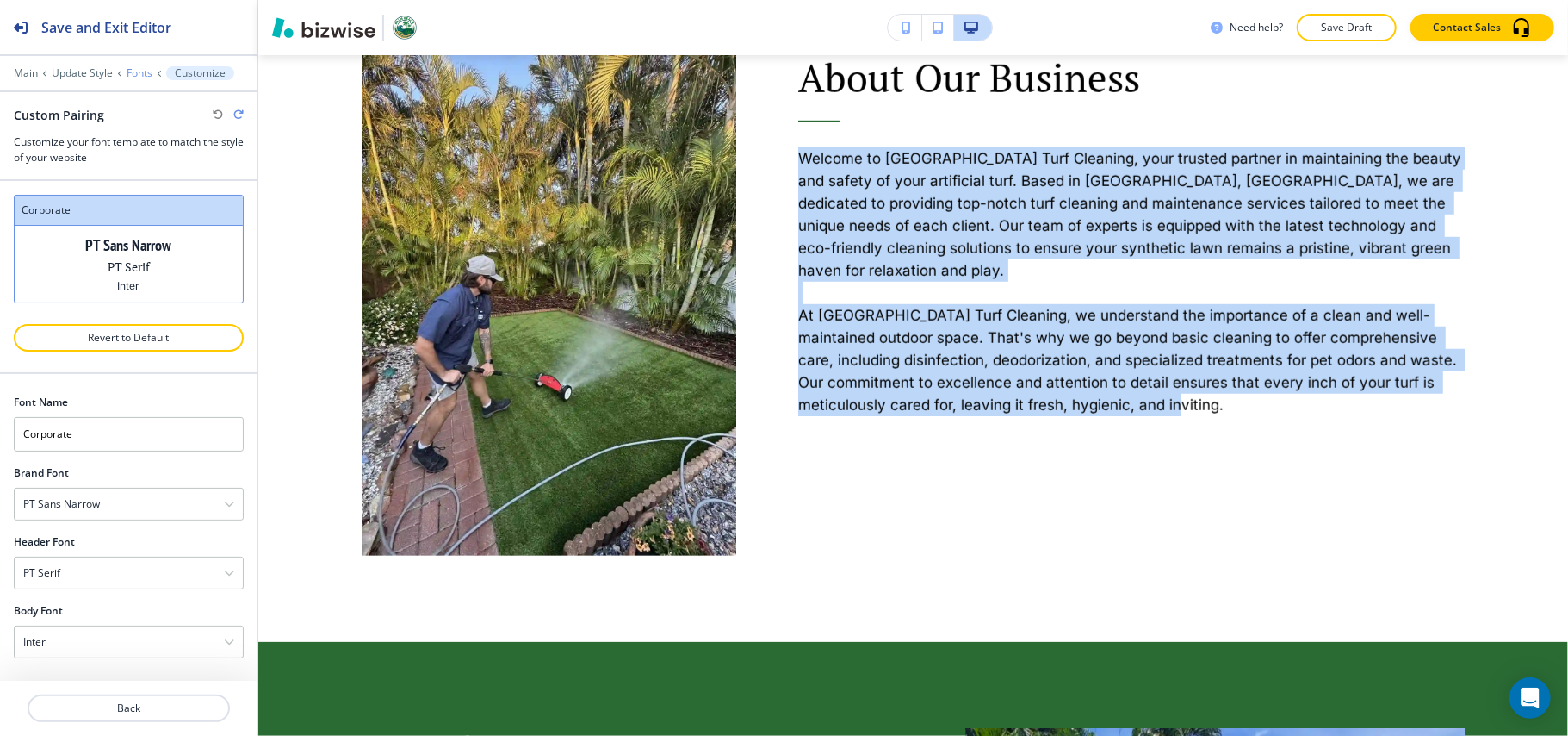
click at [133, 67] on p "Fonts" at bounding box center [139, 72] width 26 height 12
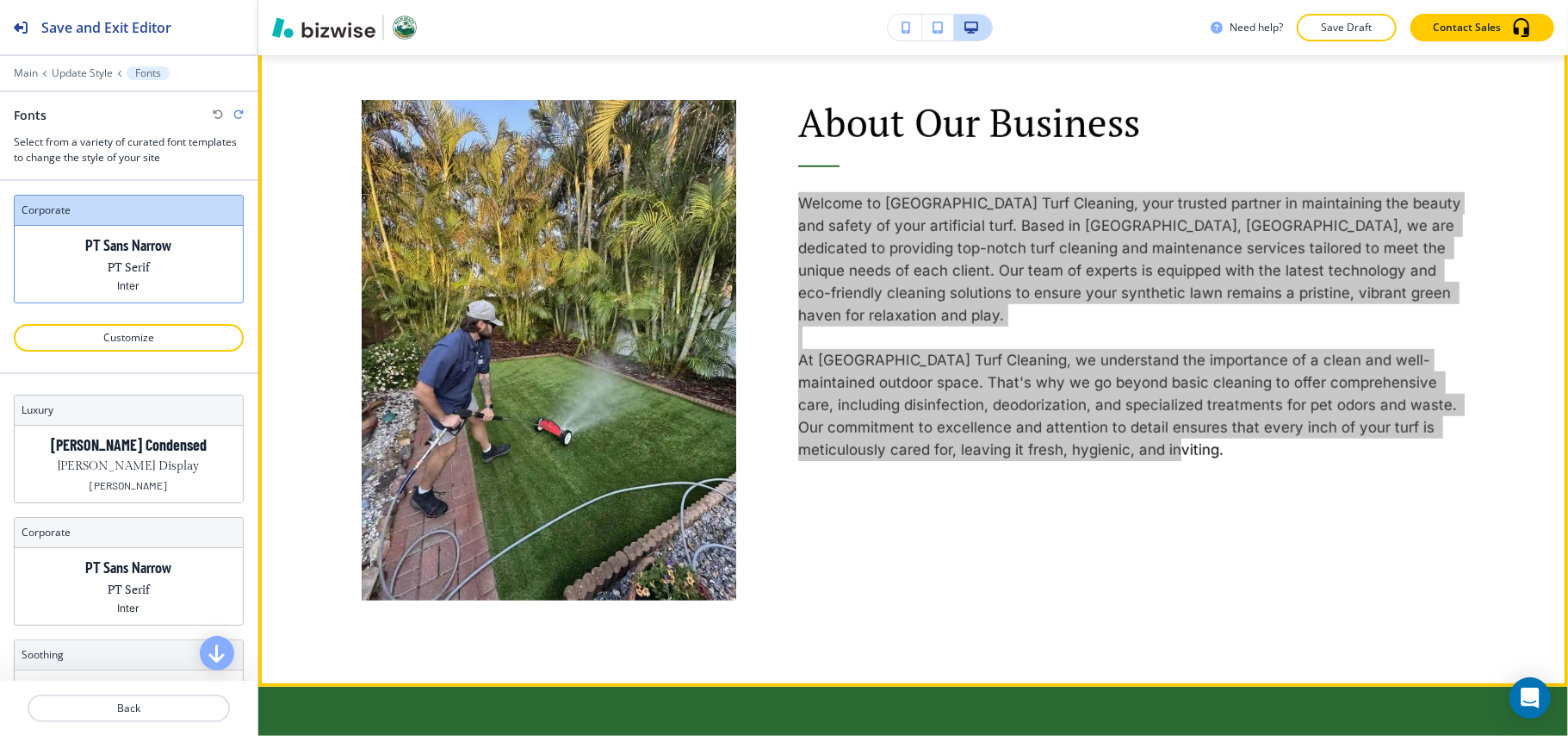
scroll to position [1148, 0]
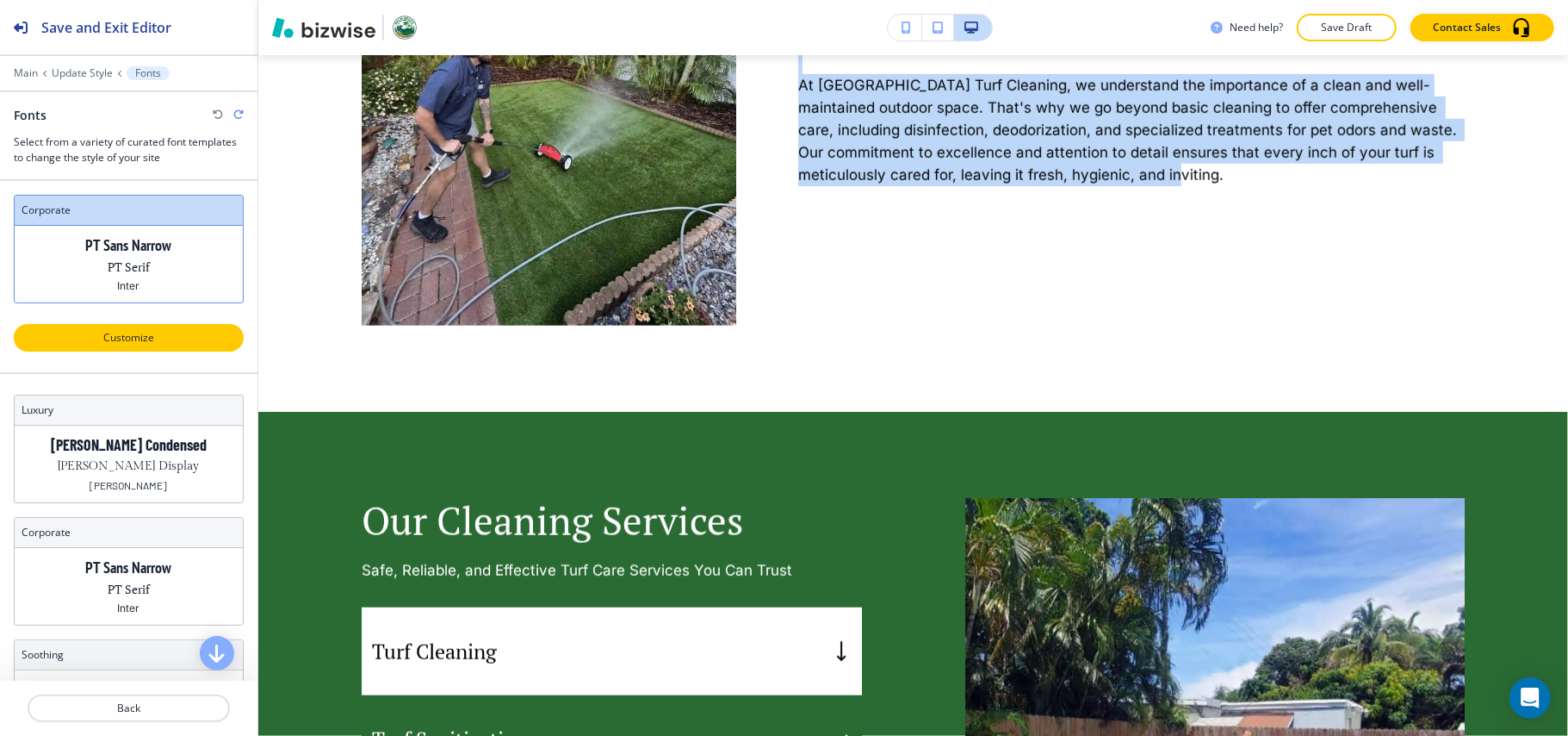
click at [124, 340] on p "Customize" at bounding box center [129, 337] width 186 height 16
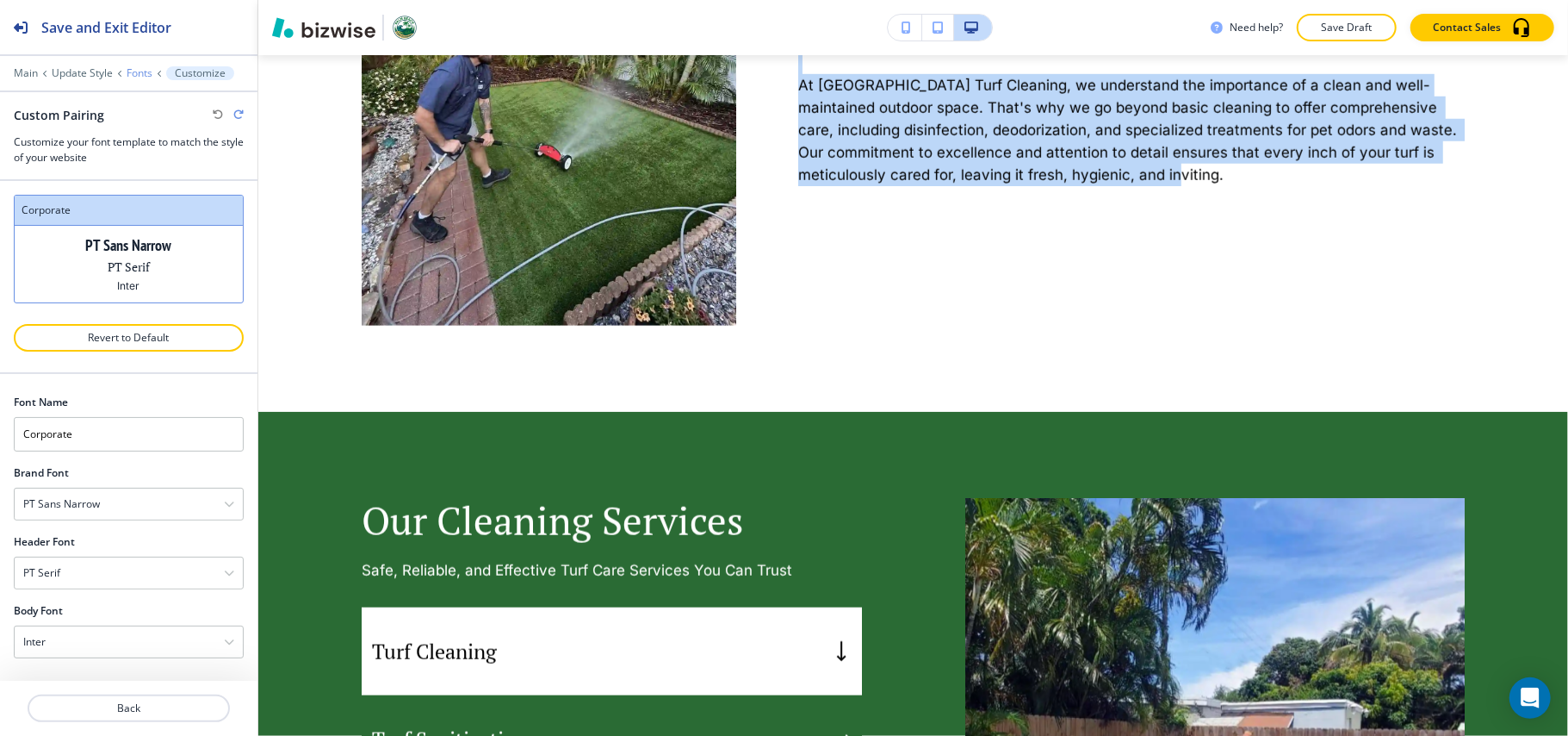
click at [145, 71] on p "Fonts" at bounding box center [139, 72] width 26 height 12
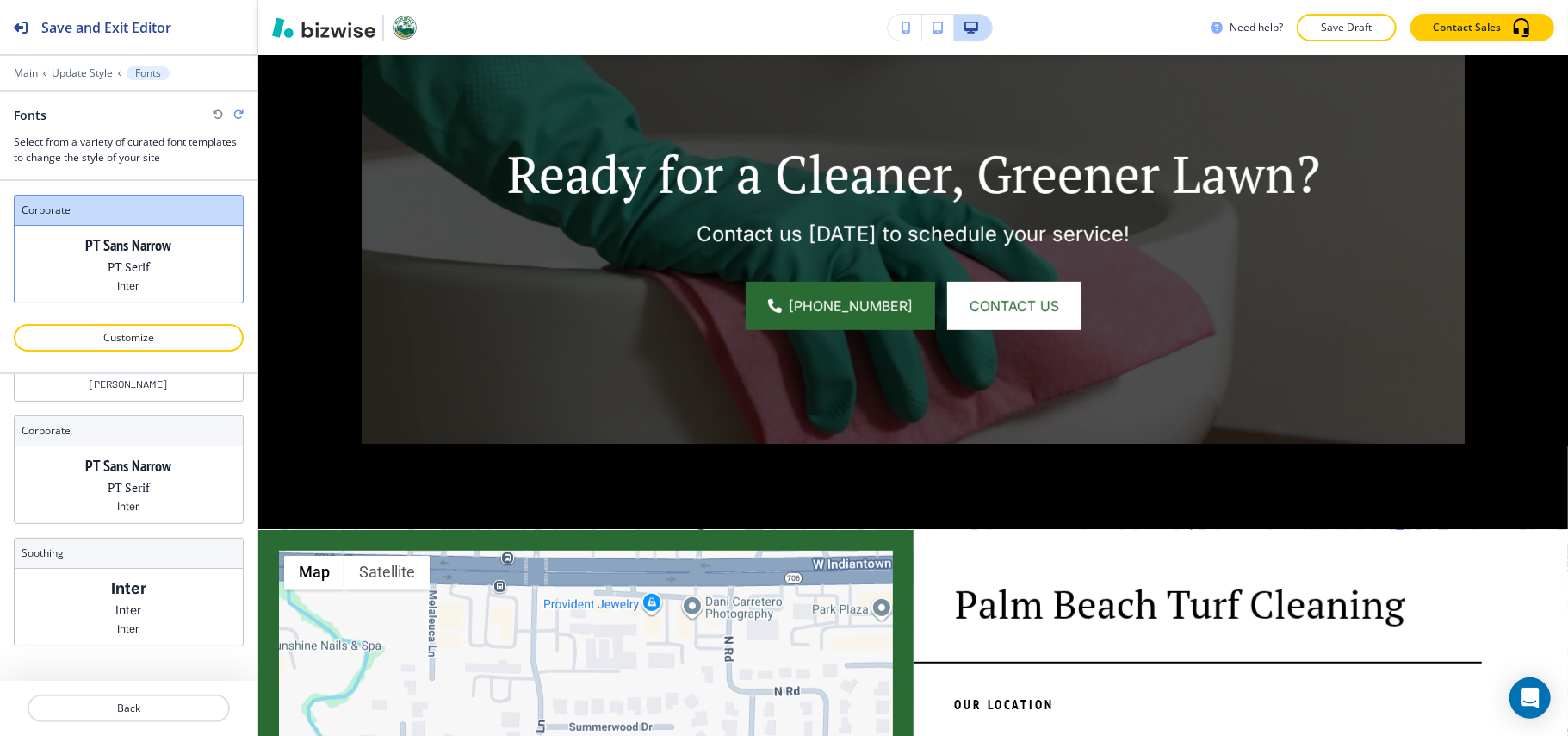
scroll to position [5012, 0]
